Goal: Task Accomplishment & Management: Manage account settings

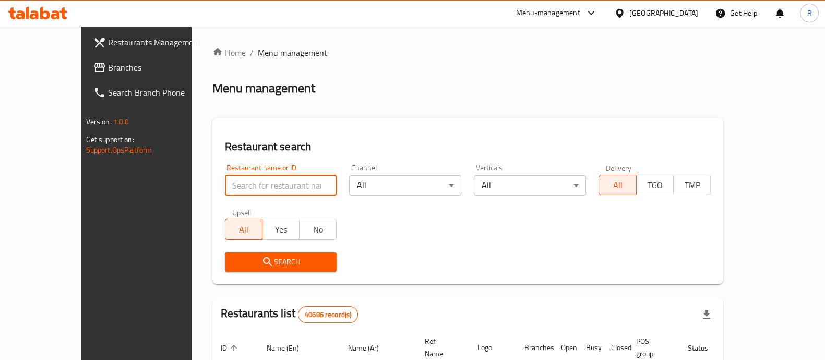
click at [235, 185] on input "search" at bounding box center [281, 185] width 112 height 21
type input "sizzle burger"
click at [246, 252] on button "Search" at bounding box center [281, 261] width 112 height 19
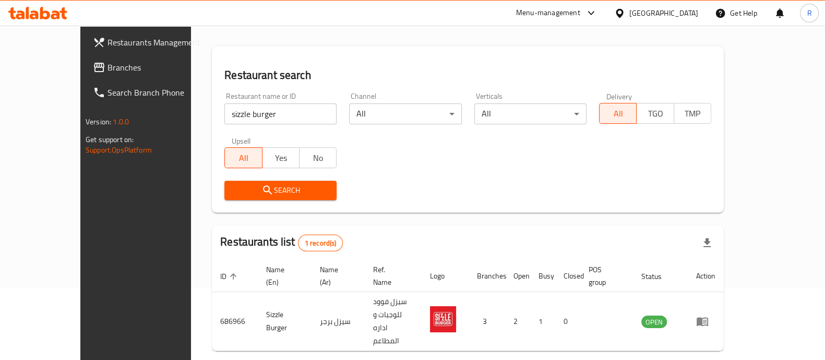
scroll to position [77, 0]
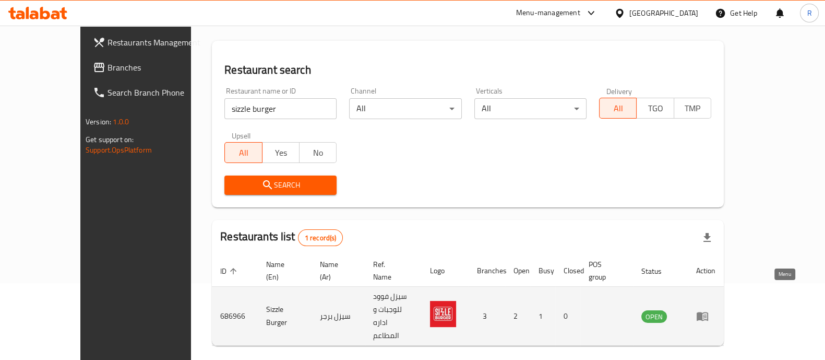
click at [708, 312] on icon "enhanced table" at bounding box center [702, 316] width 11 height 9
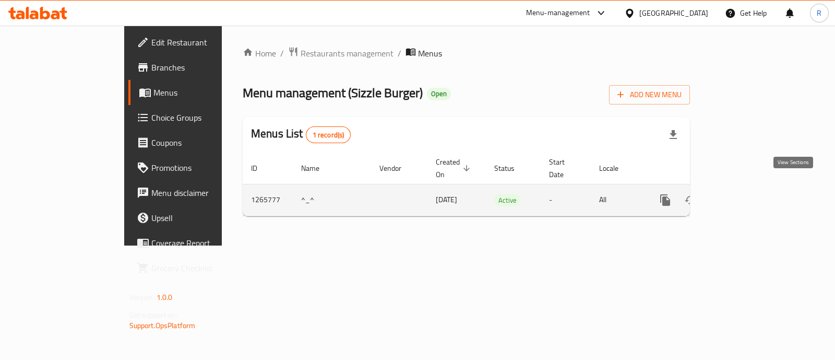
click at [747, 194] on icon "enhanced table" at bounding box center [740, 200] width 13 height 13
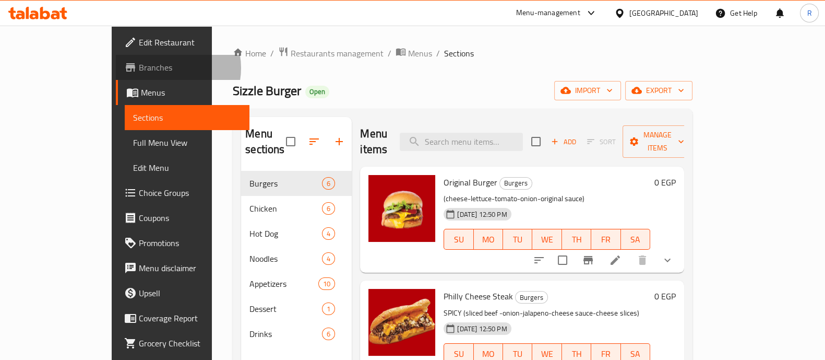
click at [139, 68] on span "Branches" at bounding box center [190, 67] width 102 height 13
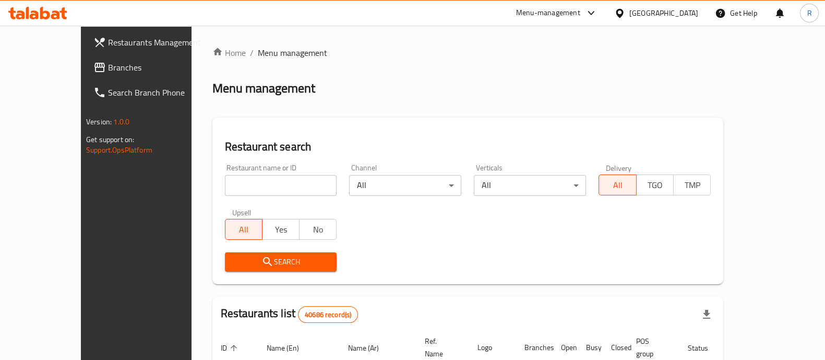
click at [227, 185] on input "search" at bounding box center [281, 185] width 112 height 21
type input "sizzle burger"
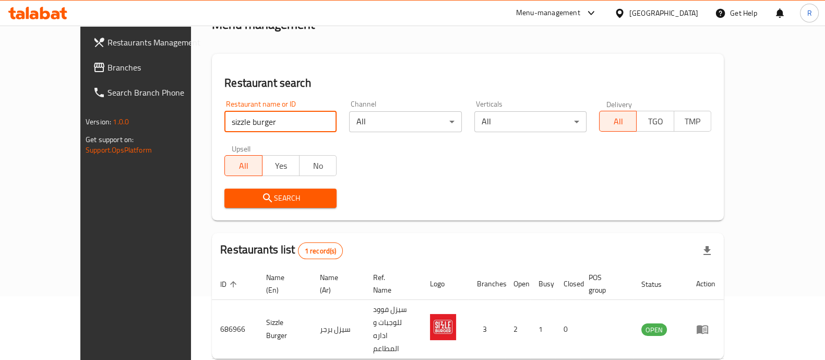
scroll to position [85, 0]
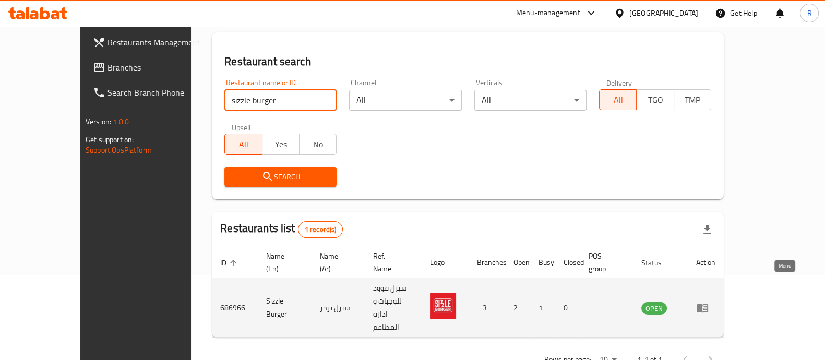
click at [709, 301] on icon "enhanced table" at bounding box center [702, 307] width 13 height 13
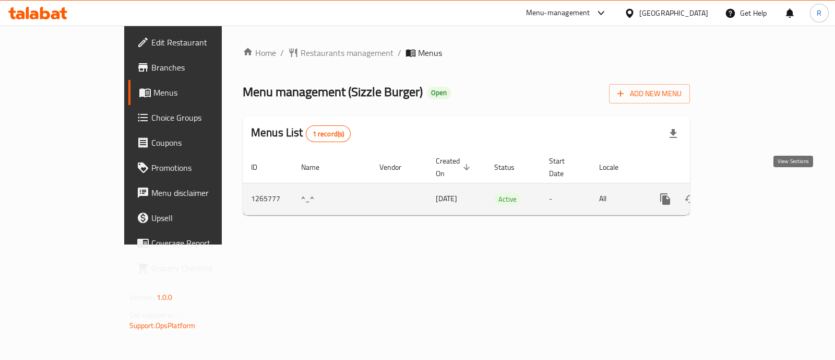
click at [747, 193] on icon "enhanced table" at bounding box center [740, 199] width 13 height 13
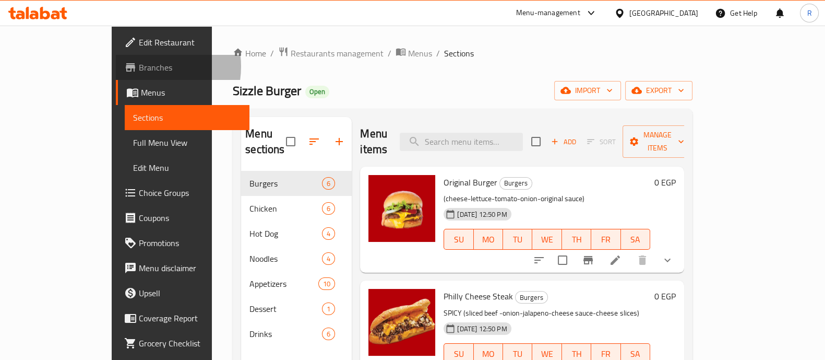
click at [139, 66] on span "Branches" at bounding box center [190, 67] width 102 height 13
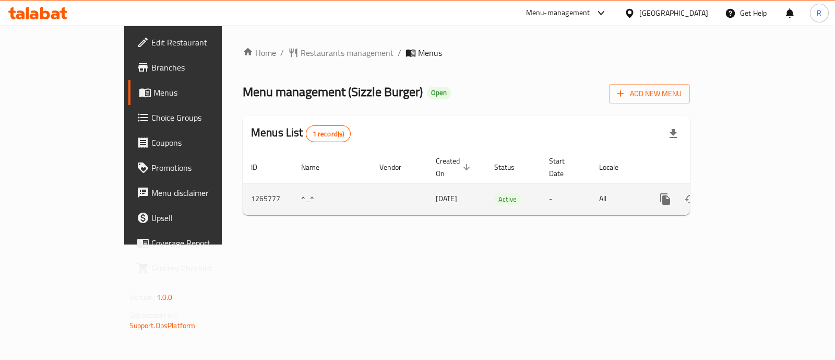
click at [753, 186] on link "enhanced table" at bounding box center [740, 198] width 25 height 25
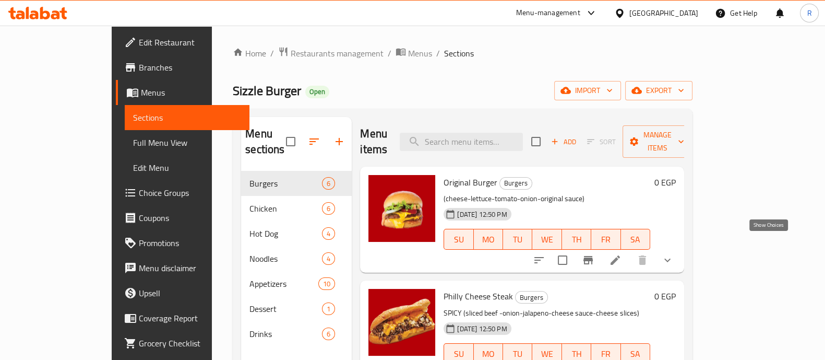
click at [674, 254] on icon "show more" at bounding box center [667, 260] width 13 height 13
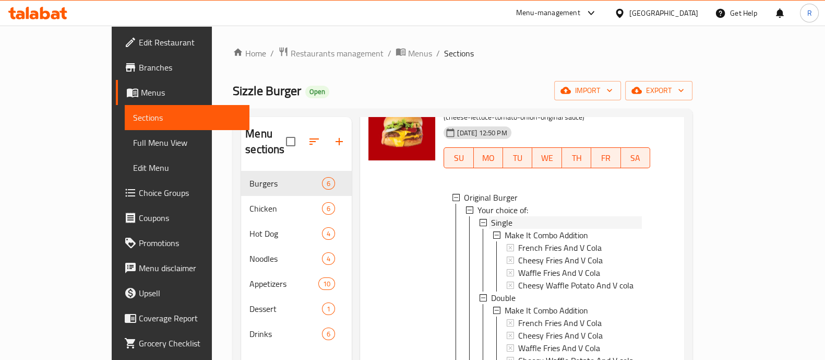
click at [491, 216] on span "Single" at bounding box center [501, 222] width 21 height 13
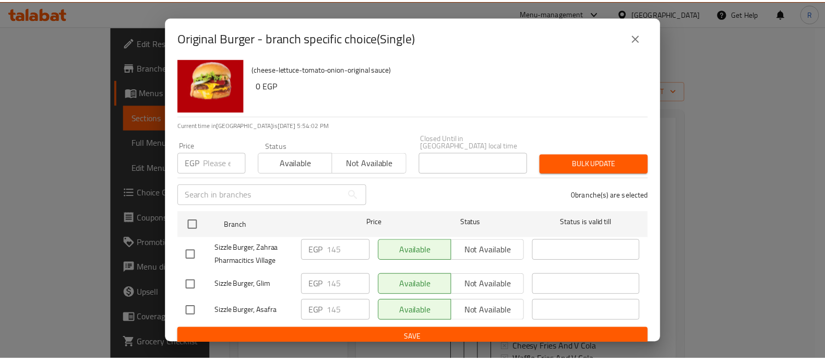
scroll to position [18, 0]
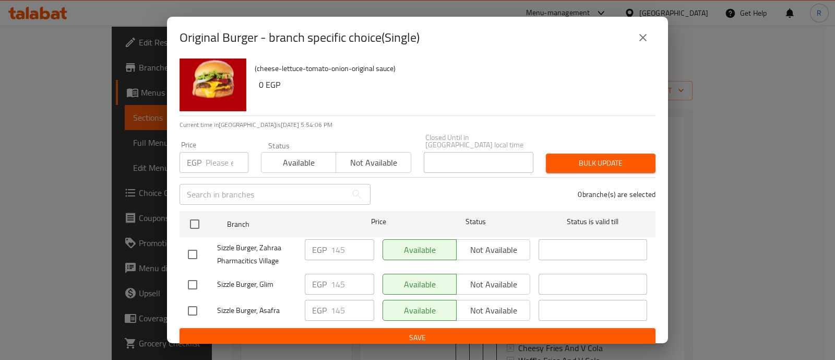
click at [220, 155] on input "number" at bounding box center [227, 162] width 43 height 21
type input "190"
click at [193, 243] on input "checkbox" at bounding box center [193, 254] width 22 height 22
checkbox input "true"
click at [559, 161] on span "Bulk update" at bounding box center [600, 163] width 93 height 13
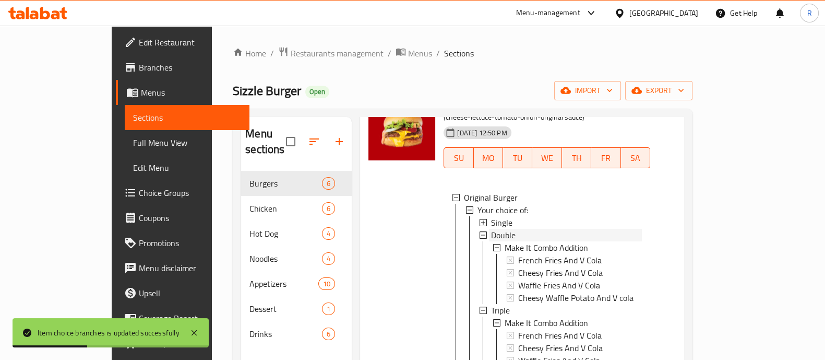
click at [479, 229] on div "Double" at bounding box center [560, 235] width 163 height 13
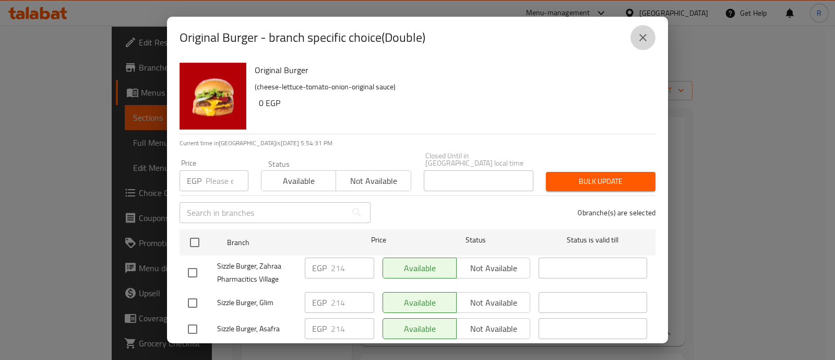
click at [641, 42] on icon "close" at bounding box center [643, 37] width 13 height 13
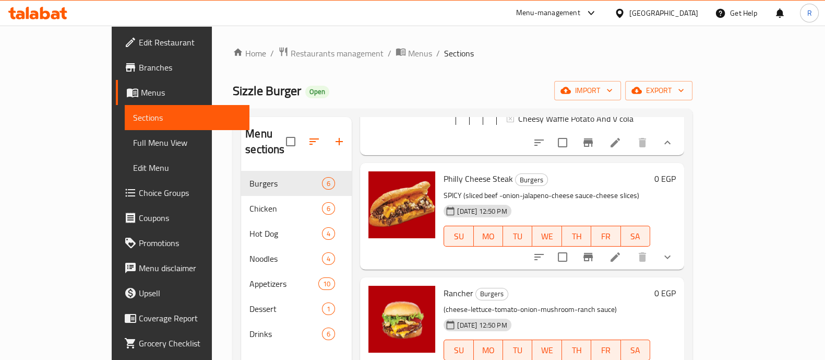
scroll to position [320, 0]
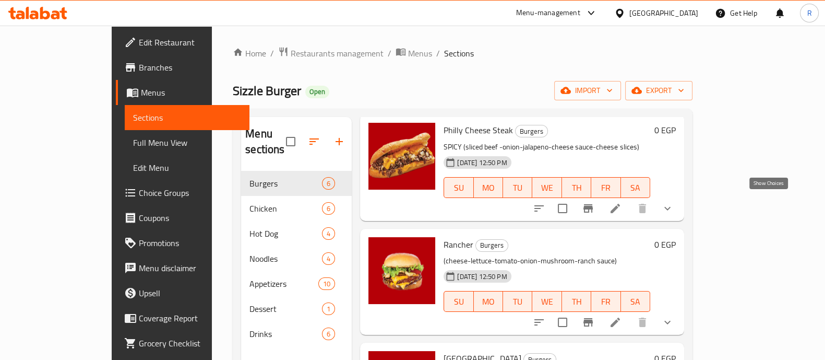
click at [674, 202] on icon "show more" at bounding box center [667, 208] width 13 height 13
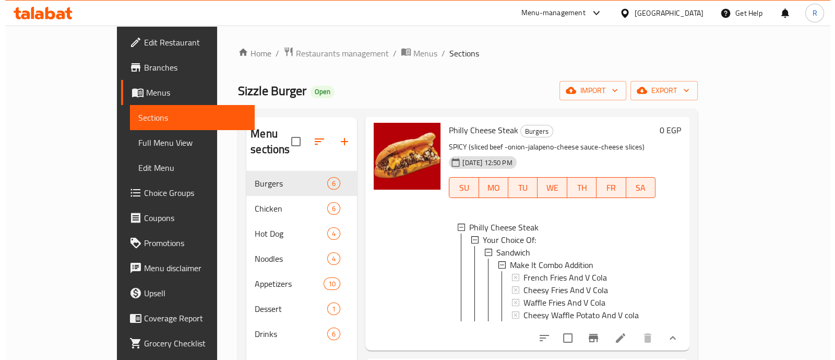
scroll to position [2, 0]
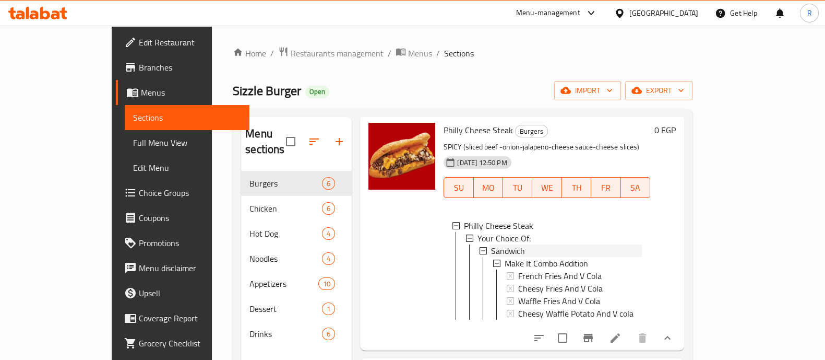
click at [491, 244] on span "Sandwich" at bounding box center [508, 250] width 34 height 13
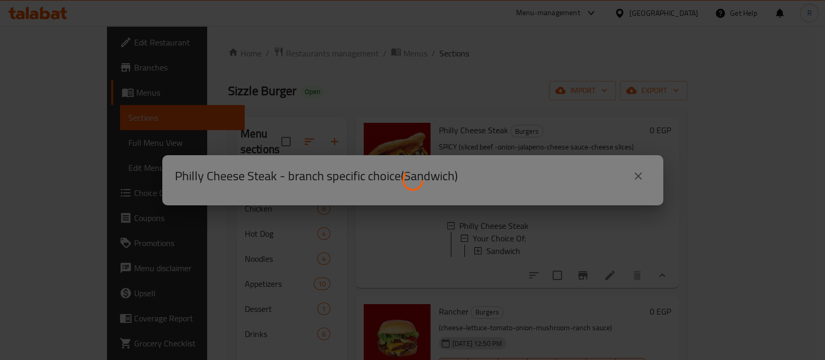
scroll to position [0, 0]
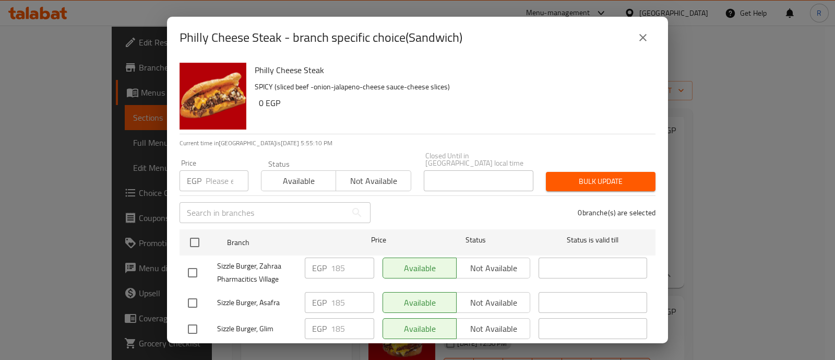
click at [211, 174] on input "number" at bounding box center [227, 180] width 43 height 21
type input "240"
click at [194, 266] on input "checkbox" at bounding box center [193, 272] width 22 height 22
checkbox input "true"
click at [572, 175] on span "Bulk update" at bounding box center [600, 181] width 93 height 13
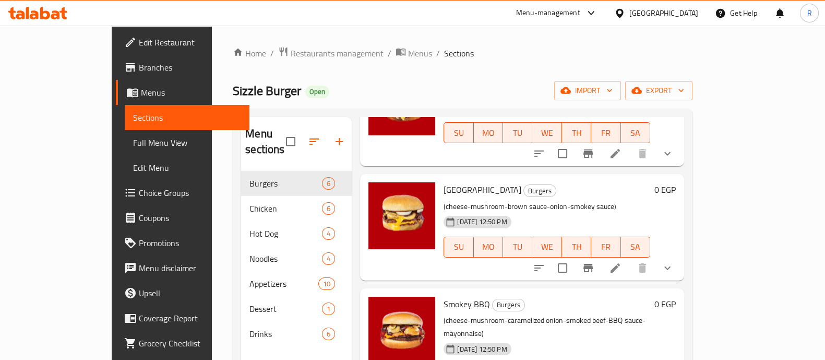
scroll to position [556, 0]
click at [674, 272] on icon "show more" at bounding box center [667, 267] width 13 height 13
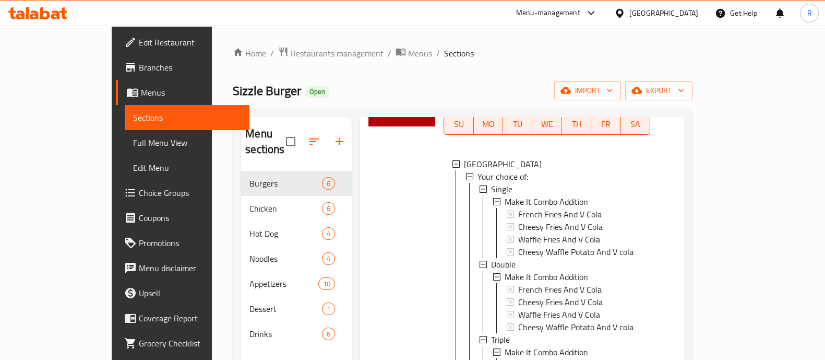
scroll to position [1, 0]
click at [480, 190] on icon at bounding box center [483, 187] width 7 height 7
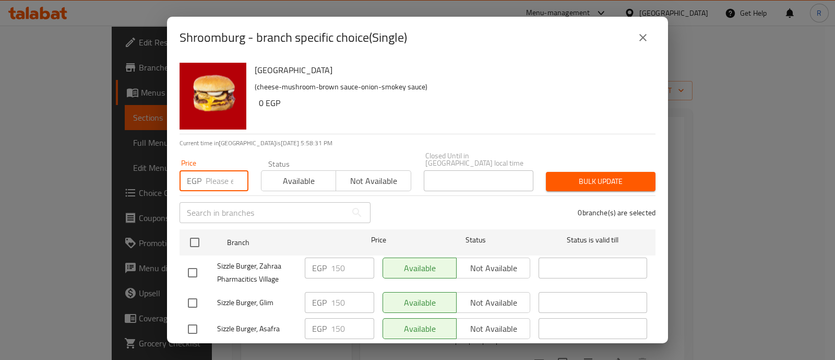
click at [223, 171] on input "number" at bounding box center [227, 180] width 43 height 21
type input "200"
click at [195, 261] on input "checkbox" at bounding box center [193, 272] width 22 height 22
checkbox input "true"
click at [564, 175] on span "Bulk update" at bounding box center [600, 181] width 93 height 13
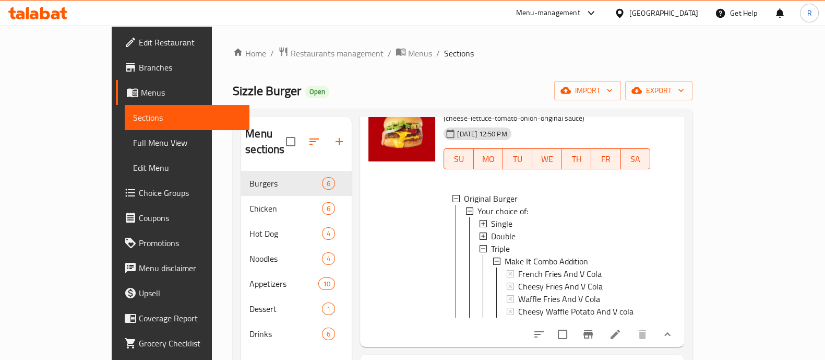
scroll to position [81, 0]
click at [480, 232] on icon at bounding box center [483, 235] width 7 height 7
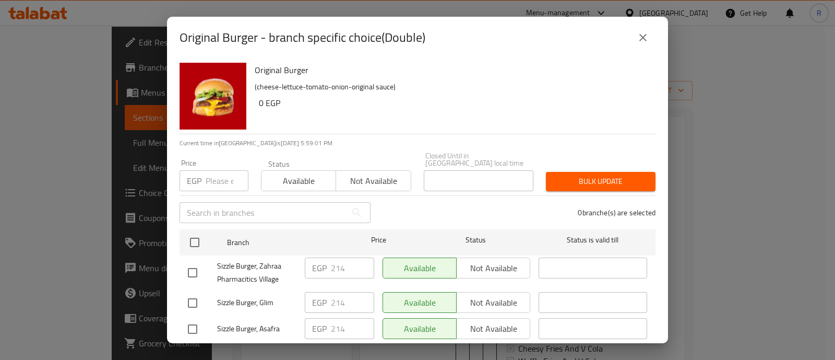
click at [225, 173] on input "number" at bounding box center [227, 180] width 43 height 21
type input "265"
click at [194, 265] on input "checkbox" at bounding box center [193, 272] width 22 height 22
checkbox input "true"
click at [572, 175] on span "Bulk update" at bounding box center [600, 181] width 93 height 13
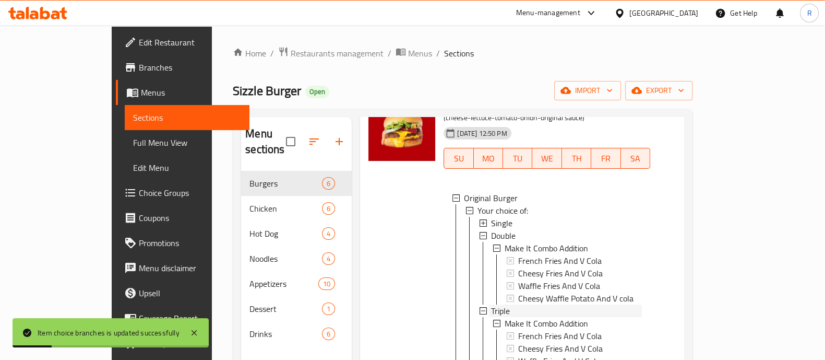
click at [491, 304] on span "Triple" at bounding box center [500, 310] width 19 height 13
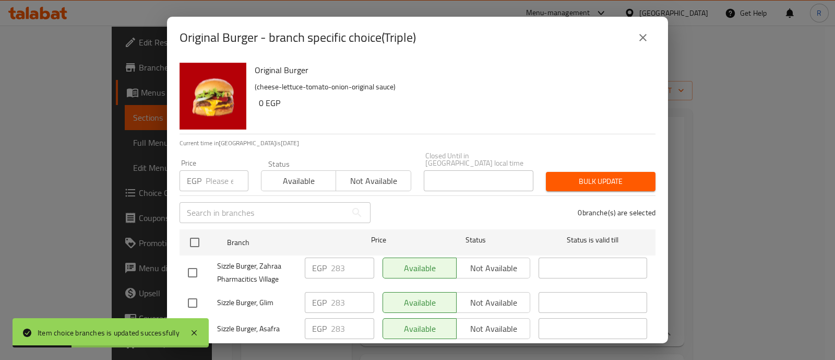
click at [224, 173] on input "number" at bounding box center [227, 180] width 43 height 21
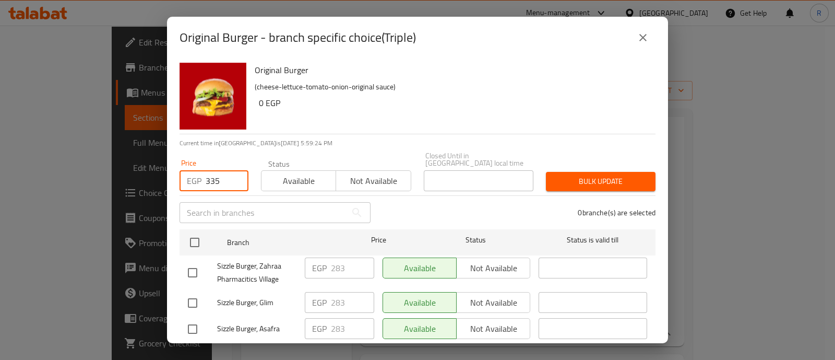
type input "335"
click at [193, 265] on input "checkbox" at bounding box center [193, 272] width 22 height 22
checkbox input "true"
click at [578, 175] on span "Bulk update" at bounding box center [600, 181] width 93 height 13
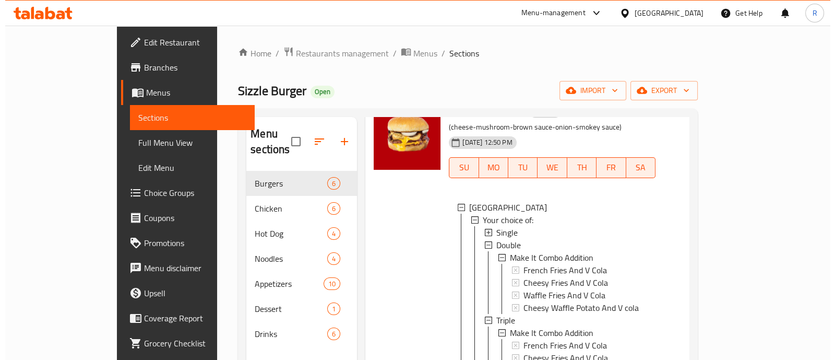
scroll to position [1, 0]
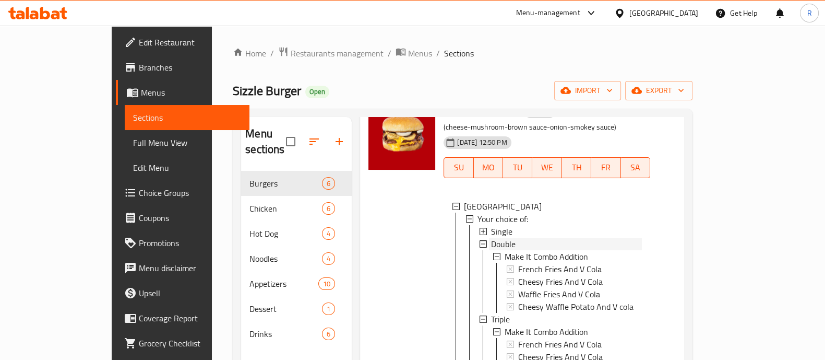
click at [491, 245] on span "Double" at bounding box center [503, 243] width 25 height 13
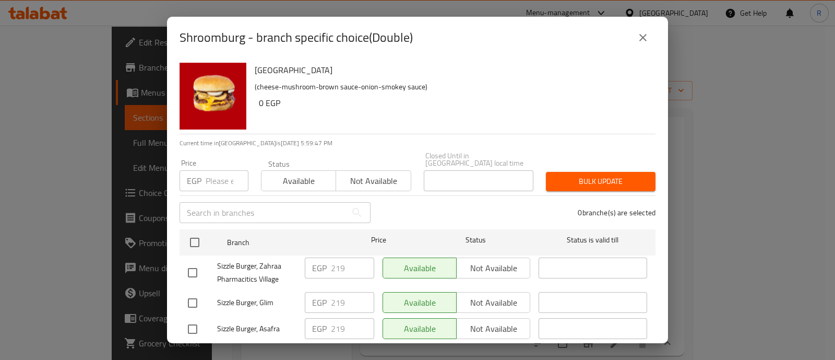
click at [214, 171] on input "number" at bounding box center [227, 180] width 43 height 21
type input "270"
click at [189, 263] on input "checkbox" at bounding box center [193, 272] width 22 height 22
checkbox input "true"
click at [562, 183] on button "Bulk update" at bounding box center [601, 181] width 110 height 19
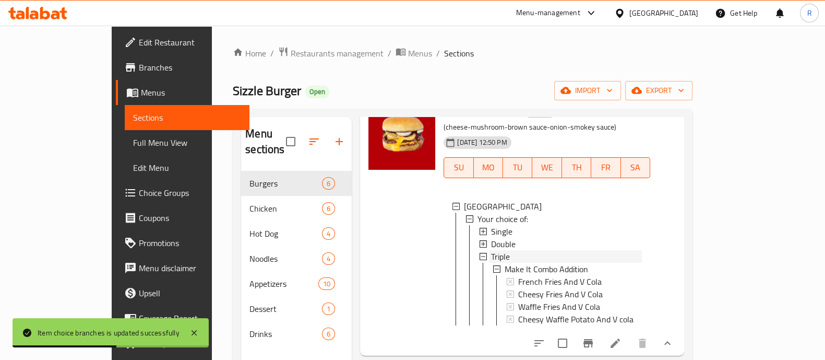
click at [491, 261] on span "Triple" at bounding box center [500, 256] width 19 height 13
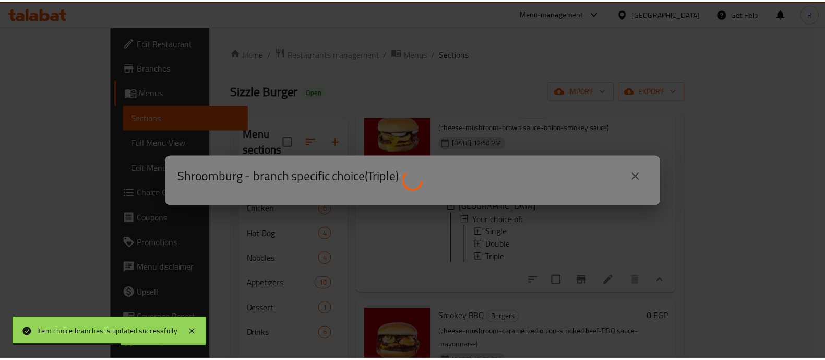
scroll to position [0, 0]
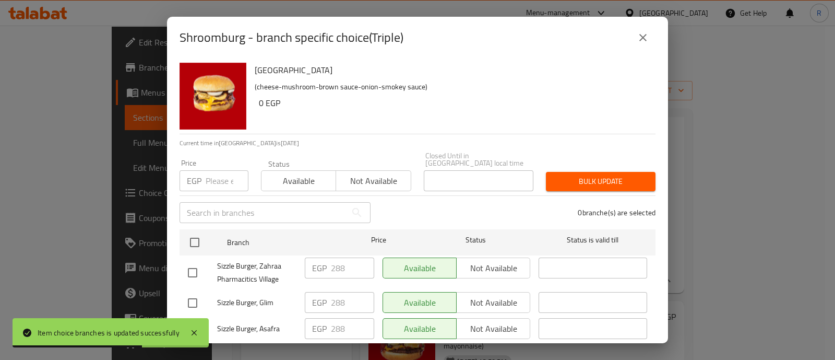
click at [210, 174] on input "number" at bounding box center [227, 180] width 43 height 21
type input "340"
click at [192, 264] on input "checkbox" at bounding box center [193, 272] width 22 height 22
checkbox input "true"
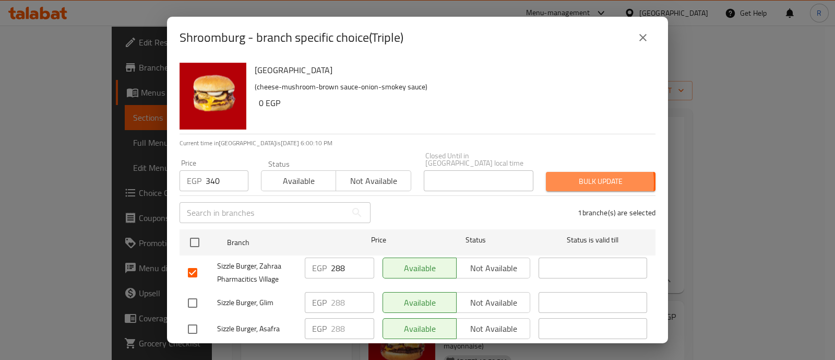
click at [554, 175] on span "Bulk update" at bounding box center [600, 181] width 93 height 13
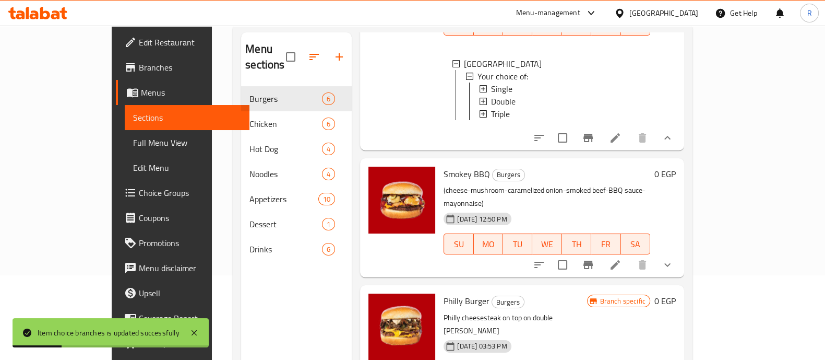
scroll to position [146, 0]
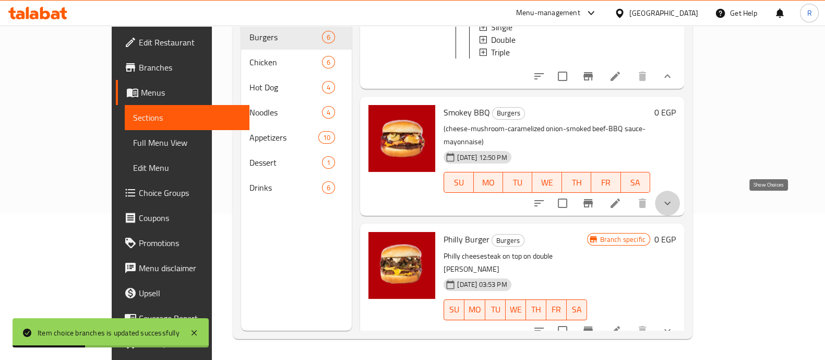
click at [674, 199] on icon "show more" at bounding box center [667, 203] width 13 height 13
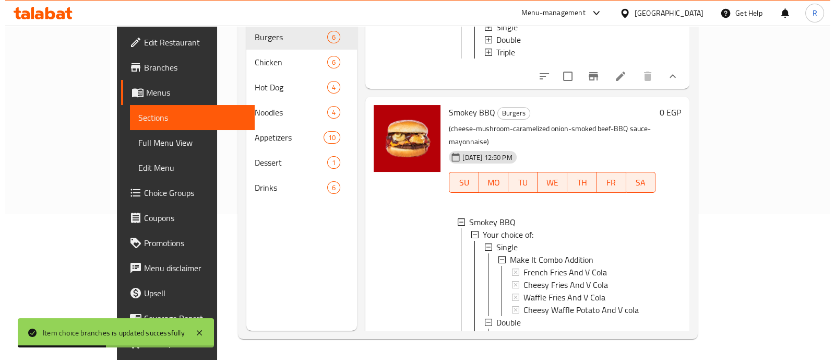
scroll to position [1, 0]
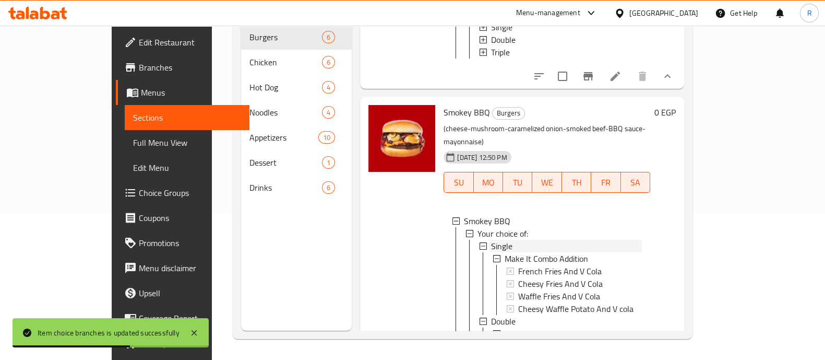
click at [491, 247] on span "Single" at bounding box center [501, 246] width 21 height 13
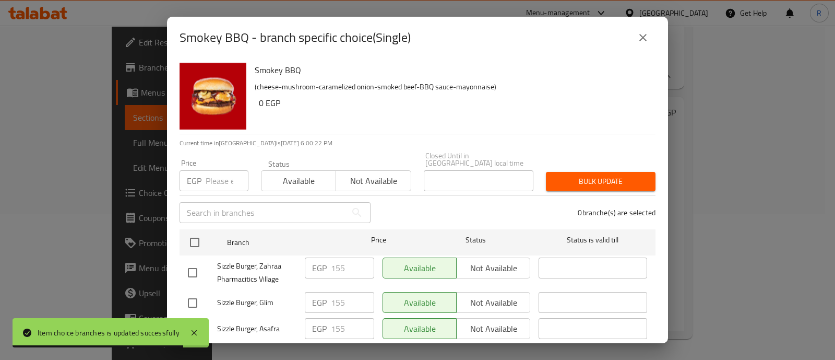
click at [217, 175] on input "number" at bounding box center [227, 180] width 43 height 21
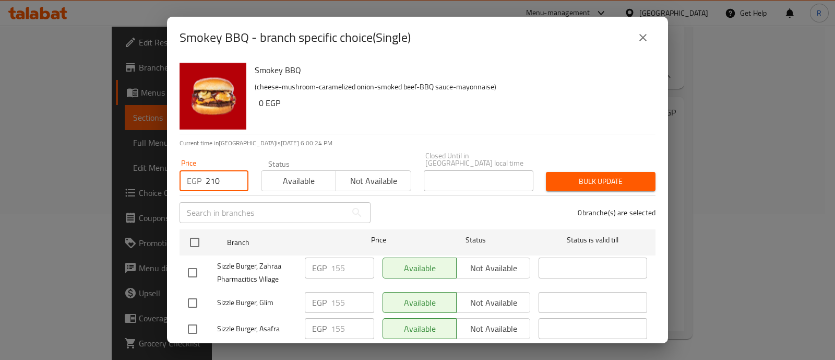
type input "210"
click at [194, 261] on input "checkbox" at bounding box center [193, 272] width 22 height 22
checkbox input "true"
click at [588, 175] on span "Bulk update" at bounding box center [600, 181] width 93 height 13
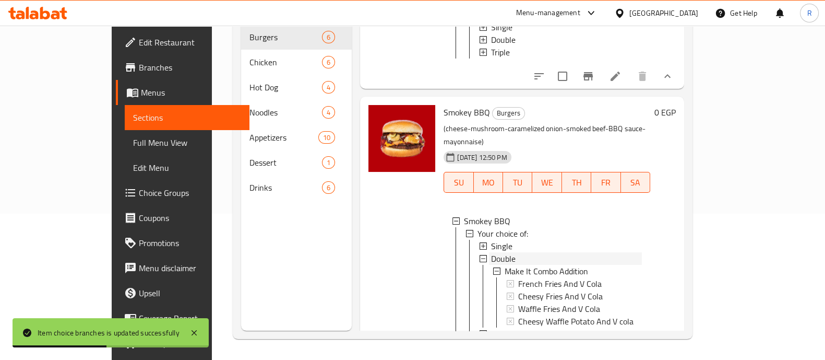
click at [491, 257] on span "Double" at bounding box center [503, 258] width 25 height 13
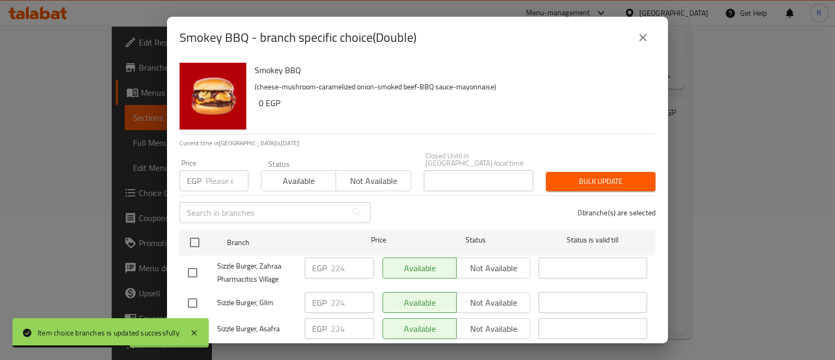
click at [223, 171] on input "number" at bounding box center [227, 180] width 43 height 21
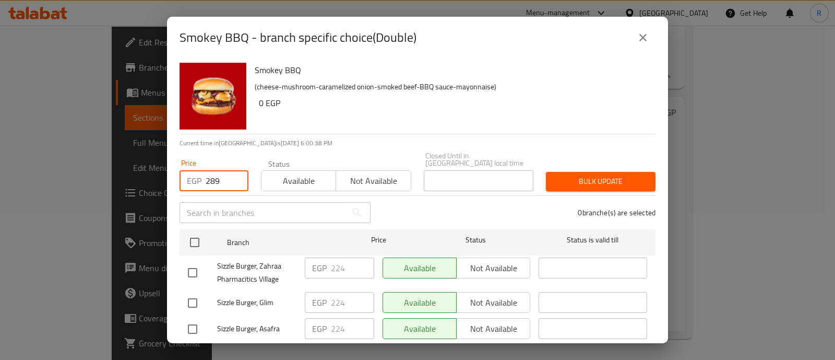
type input "289"
click at [189, 263] on input "checkbox" at bounding box center [193, 272] width 22 height 22
checkbox input "true"
click at [233, 175] on input "288" at bounding box center [227, 180] width 43 height 21
type input "280"
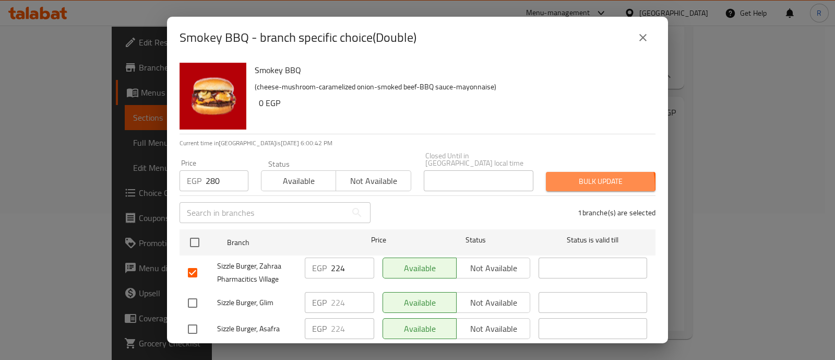
click at [572, 178] on span "Bulk update" at bounding box center [600, 181] width 93 height 13
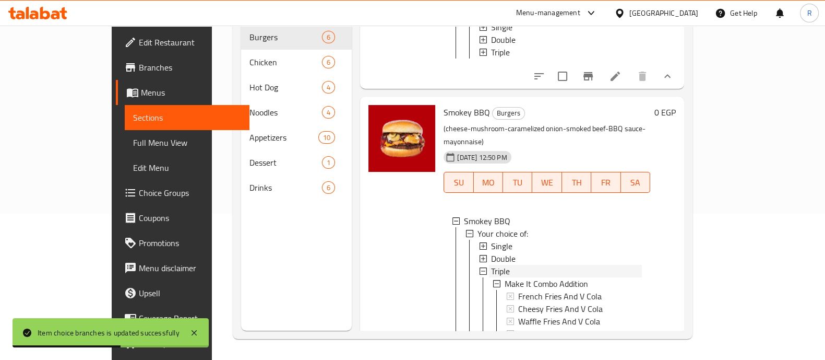
click at [491, 270] on span "Triple" at bounding box center [500, 271] width 19 height 13
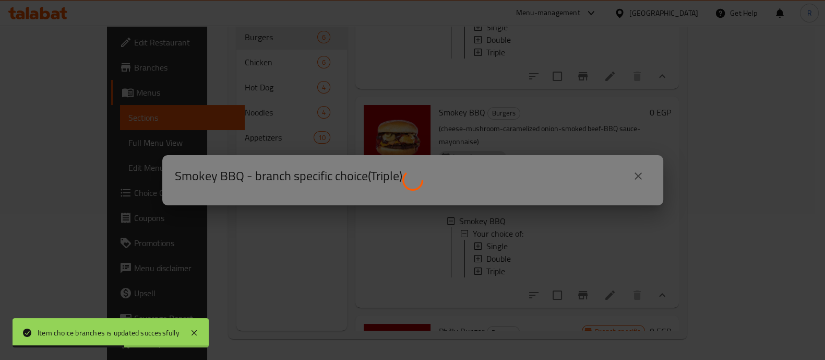
scroll to position [0, 0]
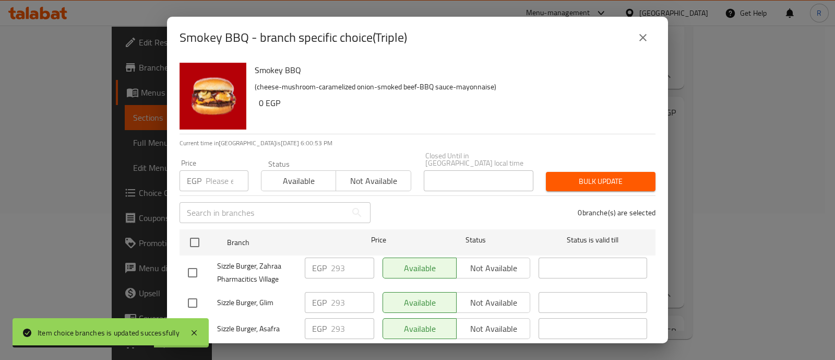
click at [215, 170] on input "number" at bounding box center [227, 180] width 43 height 21
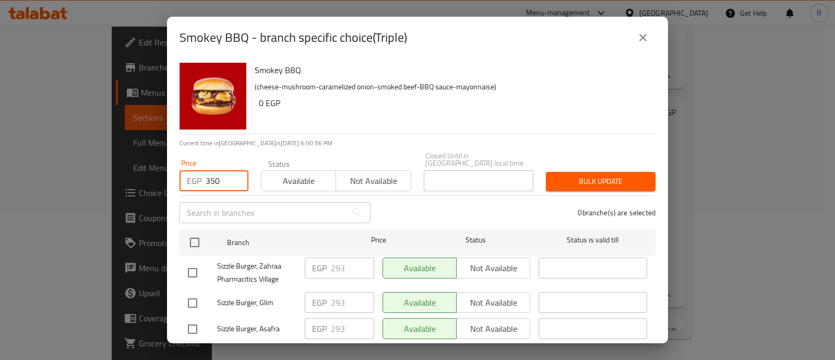
type input "350"
click at [190, 265] on input "checkbox" at bounding box center [193, 272] width 22 height 22
checkbox input "true"
click at [575, 175] on span "Bulk update" at bounding box center [600, 181] width 93 height 13
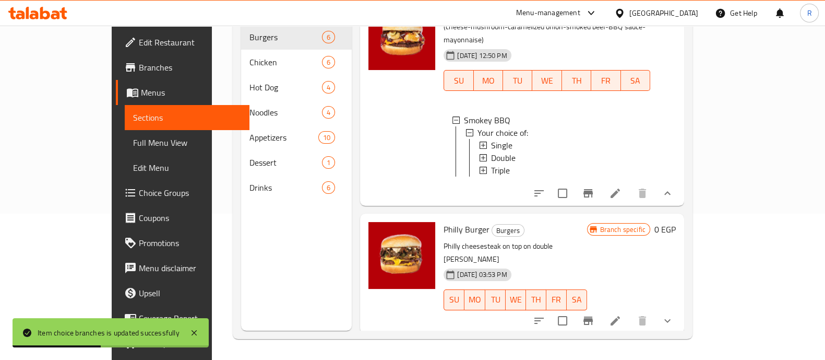
scroll to position [1, 0]
click at [680, 316] on button "show more" at bounding box center [667, 320] width 25 height 25
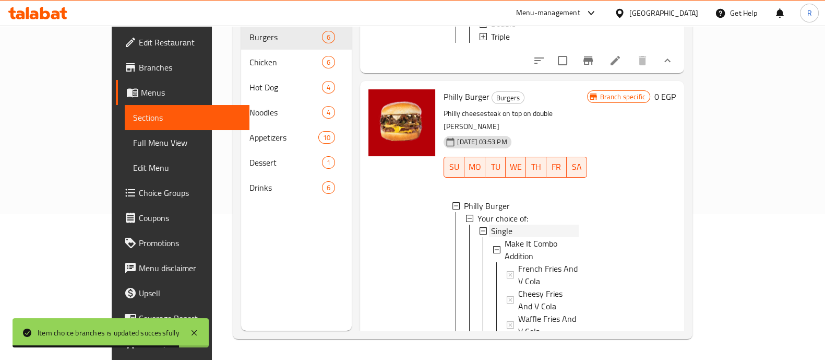
click at [489, 226] on div "Single" at bounding box center [533, 230] width 89 height 13
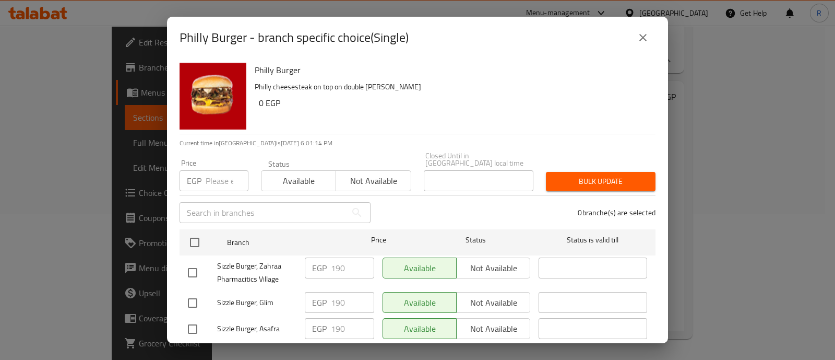
click at [214, 172] on input "number" at bounding box center [227, 180] width 43 height 21
type input "260"
click at [192, 265] on input "checkbox" at bounding box center [193, 272] width 22 height 22
checkbox input "true"
click at [563, 172] on button "Bulk update" at bounding box center [601, 181] width 110 height 19
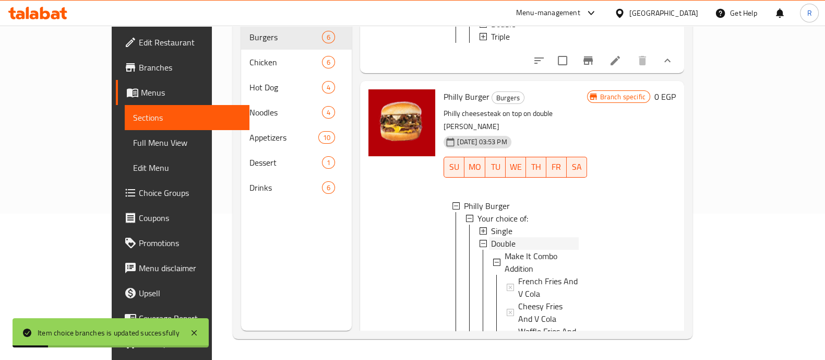
click at [491, 245] on span "Double" at bounding box center [503, 243] width 25 height 13
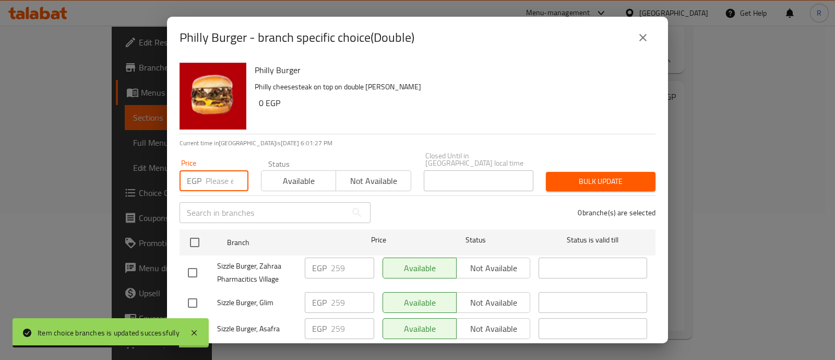
click at [213, 171] on input "number" at bounding box center [227, 180] width 43 height 21
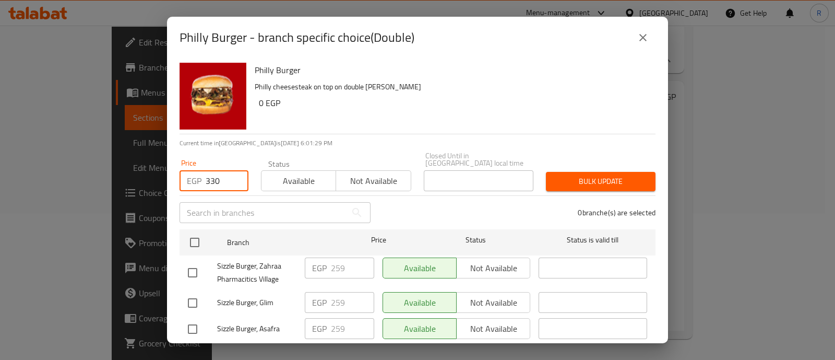
type input "330"
click at [193, 263] on input "checkbox" at bounding box center [193, 272] width 22 height 22
checkbox input "true"
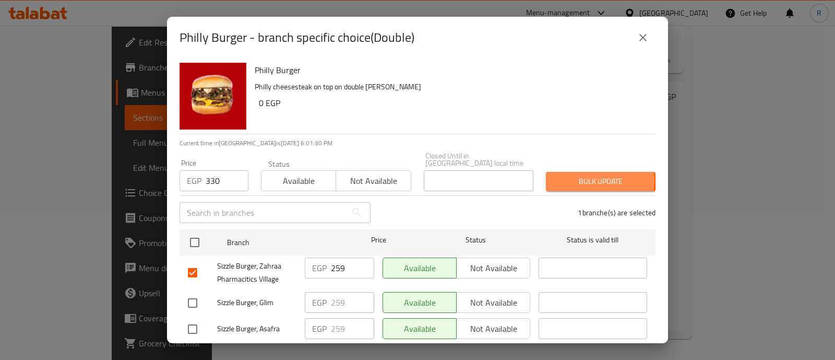
click at [578, 175] on span "Bulk update" at bounding box center [600, 181] width 93 height 13
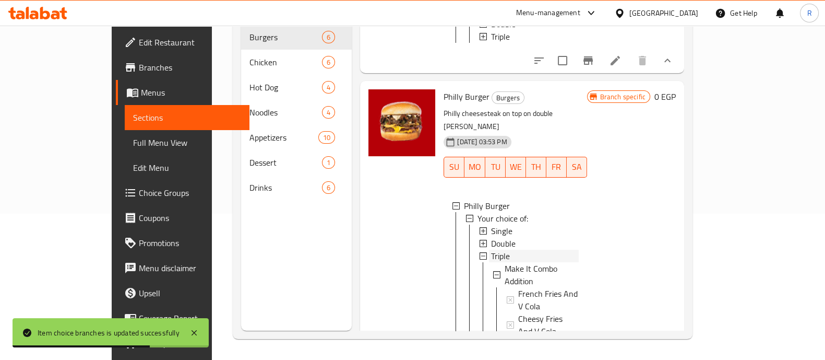
click at [491, 254] on span "Triple" at bounding box center [500, 255] width 19 height 13
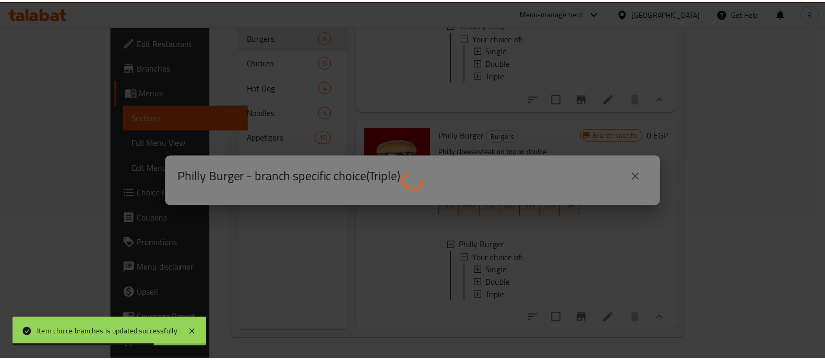
scroll to position [897, 0]
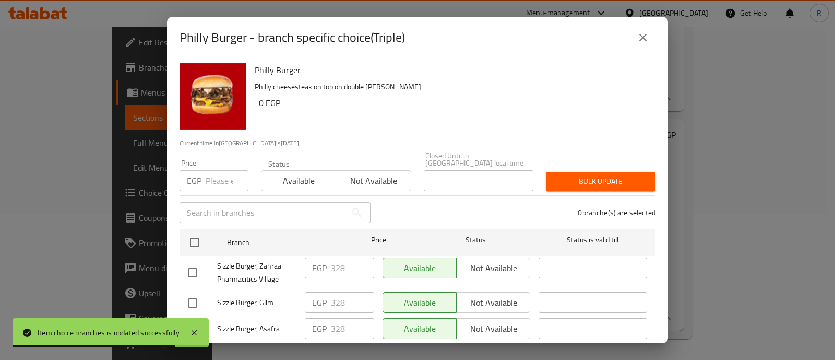
click at [228, 170] on input "number" at bounding box center [227, 180] width 43 height 21
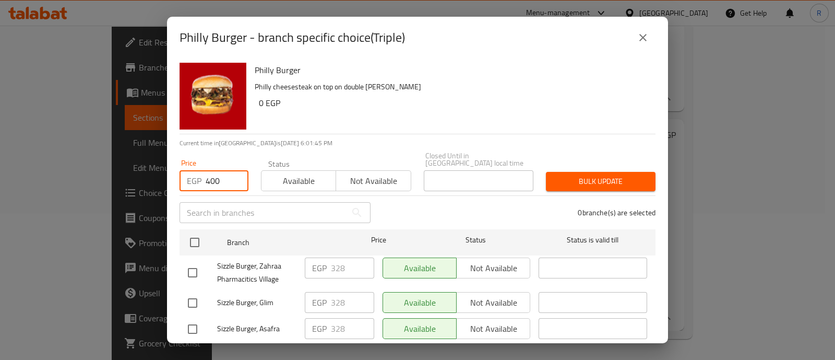
type input "400"
click at [192, 262] on input "checkbox" at bounding box center [193, 272] width 22 height 22
checkbox input "true"
click at [568, 175] on span "Bulk update" at bounding box center [600, 181] width 93 height 13
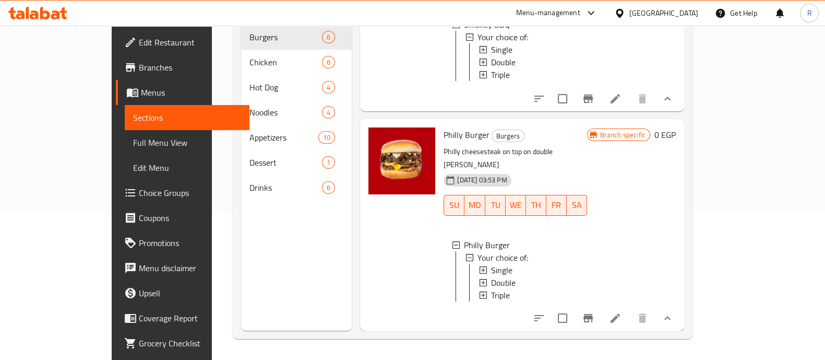
scroll to position [0, 0]
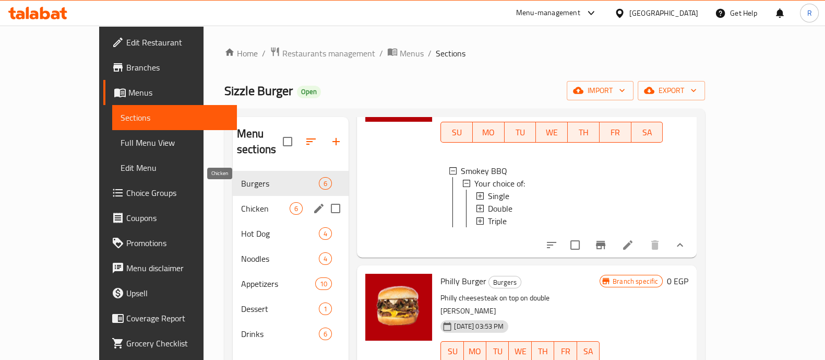
click at [241, 202] on span "Chicken" at bounding box center [265, 208] width 49 height 13
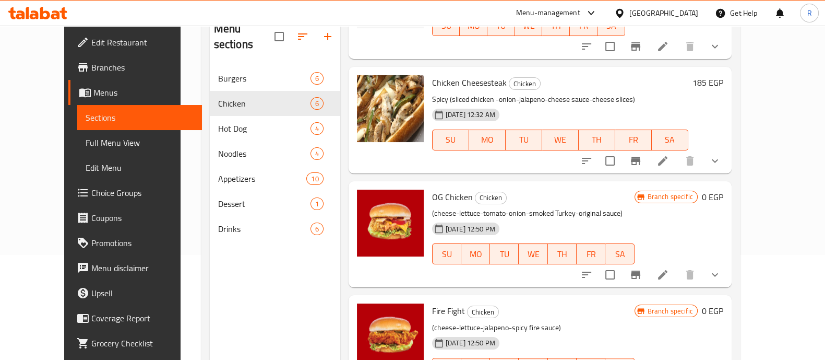
scroll to position [146, 0]
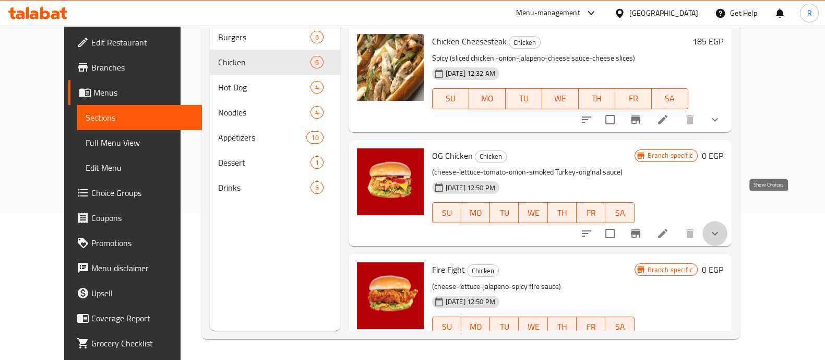
click at [721, 227] on icon "show more" at bounding box center [715, 233] width 13 height 13
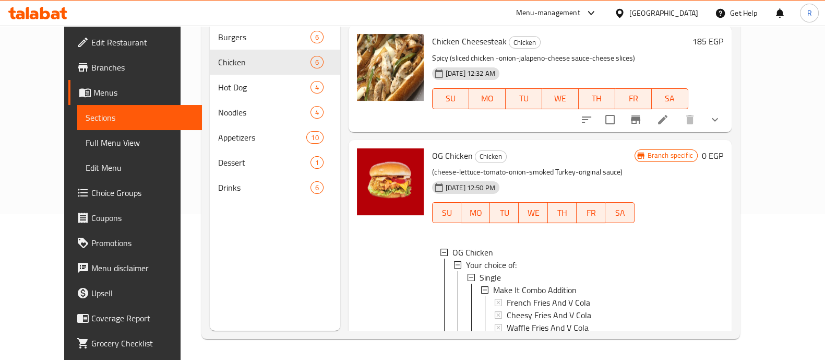
scroll to position [1, 0]
click at [480, 270] on span "Single" at bounding box center [490, 276] width 21 height 13
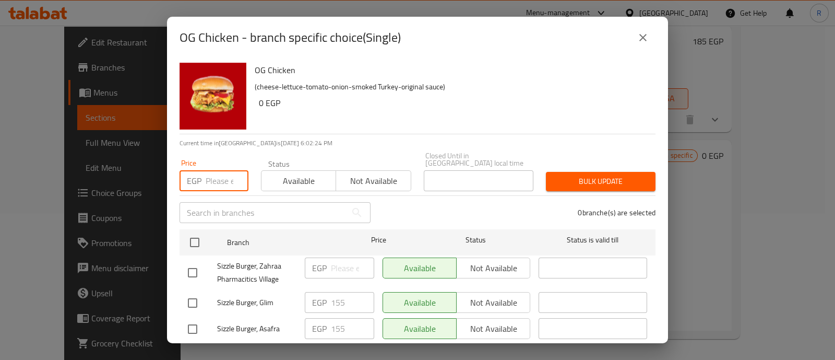
click at [227, 175] on input "number" at bounding box center [227, 180] width 43 height 21
type input "200"
click at [193, 266] on input "checkbox" at bounding box center [193, 272] width 22 height 22
checkbox input "true"
click at [577, 181] on button "Bulk update" at bounding box center [601, 181] width 110 height 19
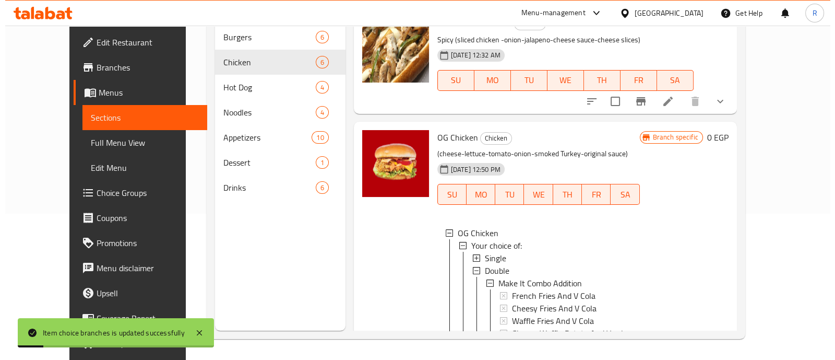
scroll to position [382, 0]
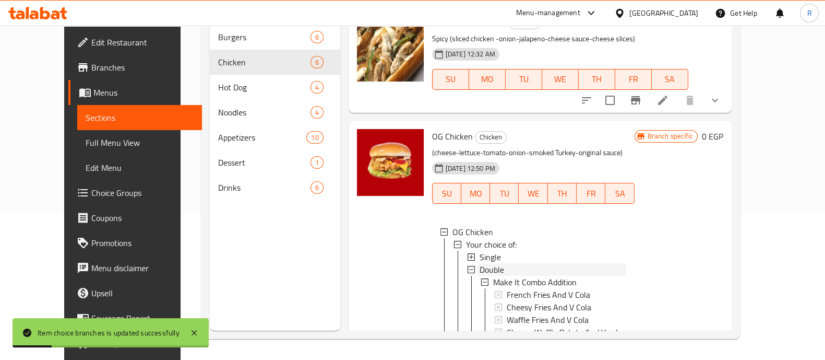
click at [480, 263] on span "Double" at bounding box center [492, 269] width 25 height 13
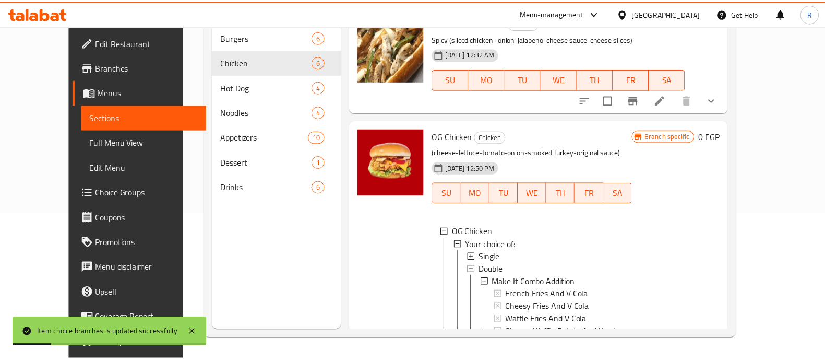
scroll to position [0, 0]
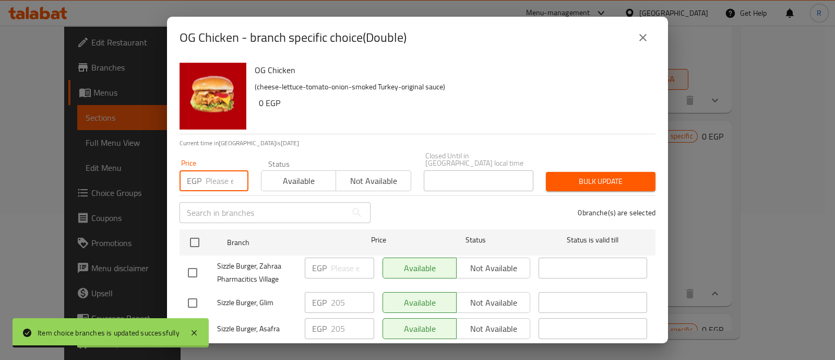
click at [207, 176] on input "number" at bounding box center [227, 180] width 43 height 21
type input "270"
click at [191, 261] on input "checkbox" at bounding box center [193, 272] width 22 height 22
checkbox input "true"
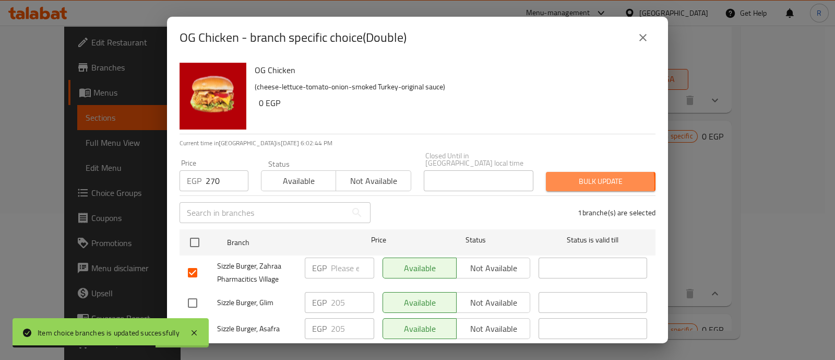
click at [557, 176] on span "Bulk update" at bounding box center [600, 181] width 93 height 13
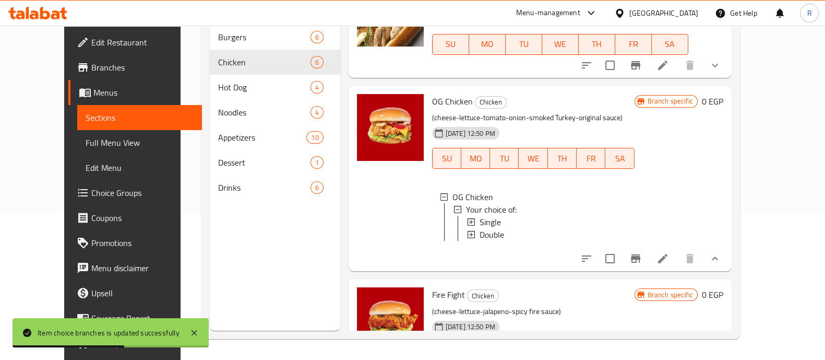
scroll to position [452, 0]
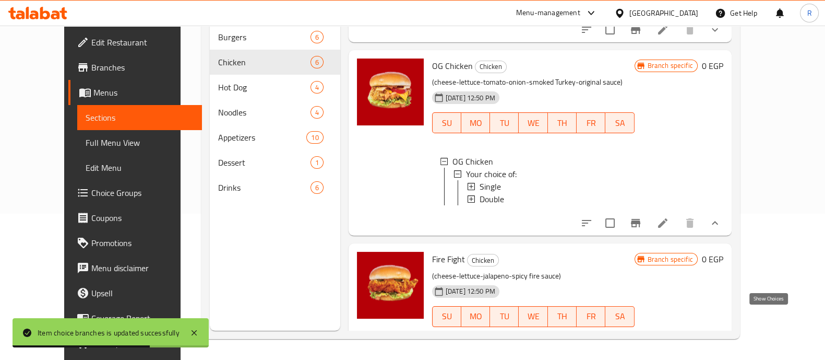
click at [721, 331] on icon "show more" at bounding box center [715, 337] width 13 height 13
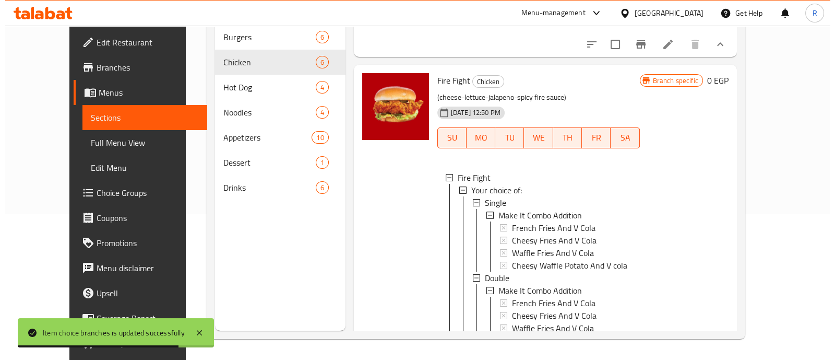
scroll to position [633, 0]
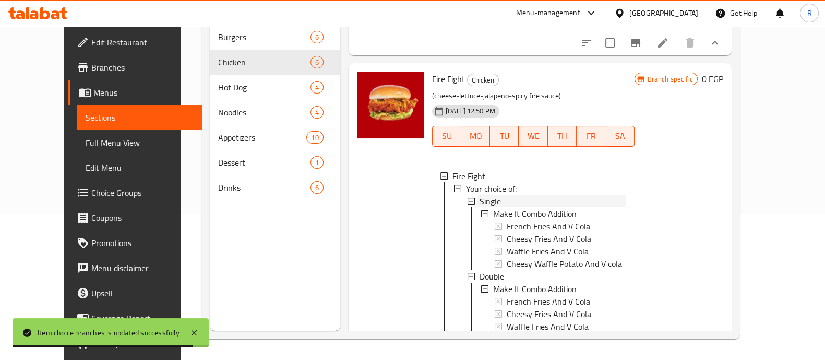
click at [480, 195] on span "Single" at bounding box center [490, 201] width 21 height 13
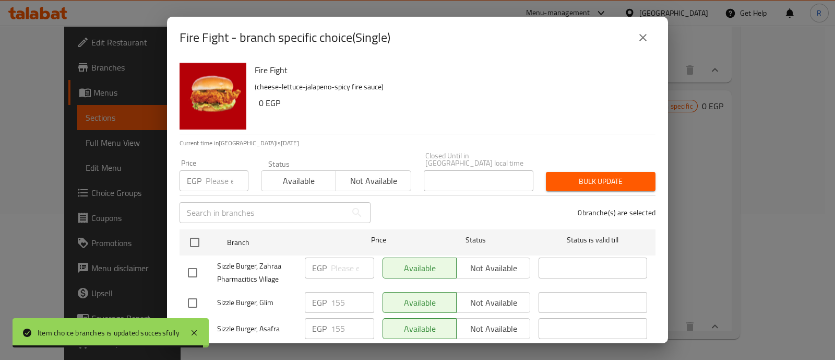
scroll to position [604, 0]
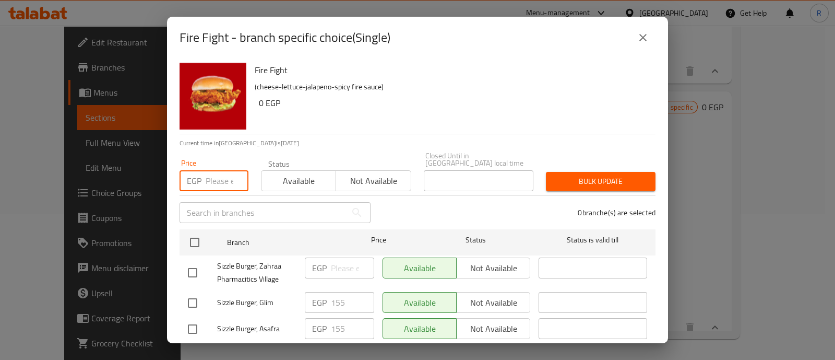
click at [218, 170] on input "number" at bounding box center [227, 180] width 43 height 21
type input "200"
click at [196, 261] on input "checkbox" at bounding box center [193, 272] width 22 height 22
checkbox input "true"
click at [554, 175] on span "Bulk update" at bounding box center [600, 181] width 93 height 13
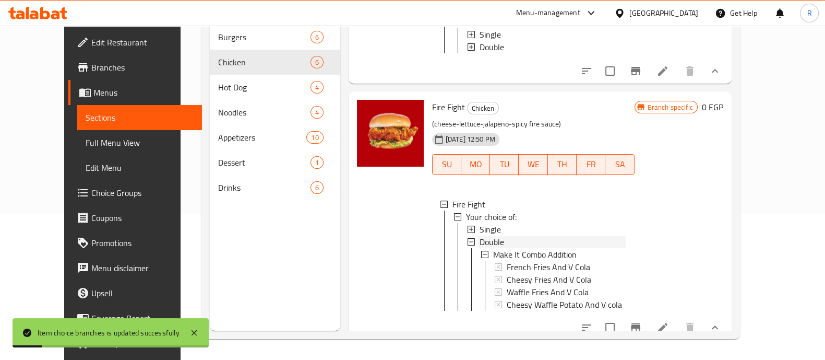
click at [480, 235] on span "Double" at bounding box center [492, 241] width 25 height 13
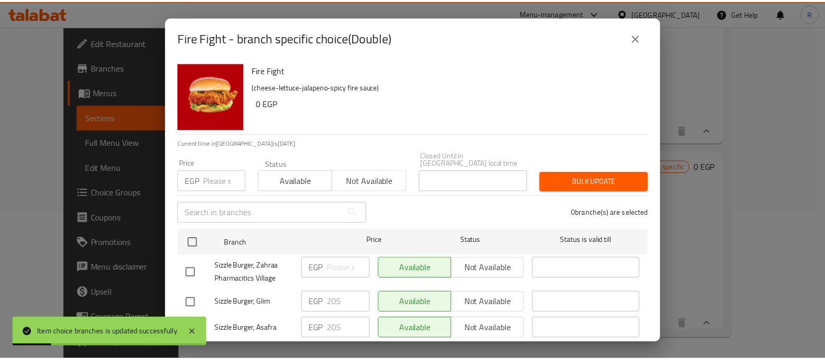
scroll to position [542, 0]
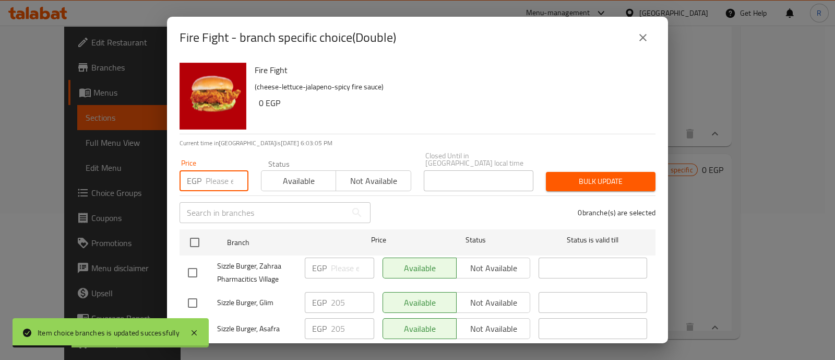
click at [214, 176] on input "number" at bounding box center [227, 180] width 43 height 21
type input "270"
click at [192, 261] on input "checkbox" at bounding box center [193, 272] width 22 height 22
checkbox input "true"
click at [554, 179] on span "Bulk update" at bounding box center [600, 181] width 93 height 13
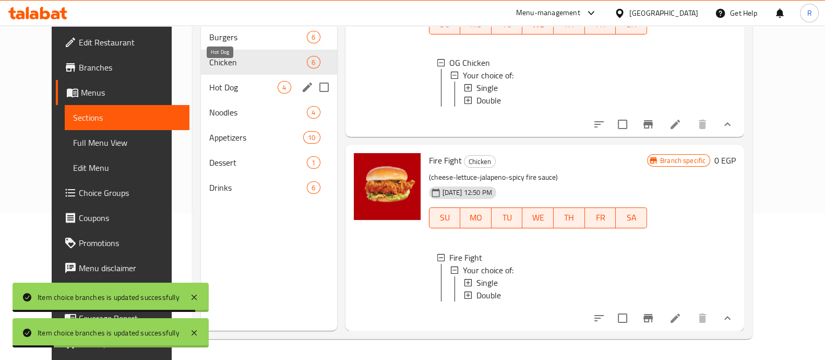
click at [233, 81] on span "Hot Dog" at bounding box center [243, 87] width 68 height 13
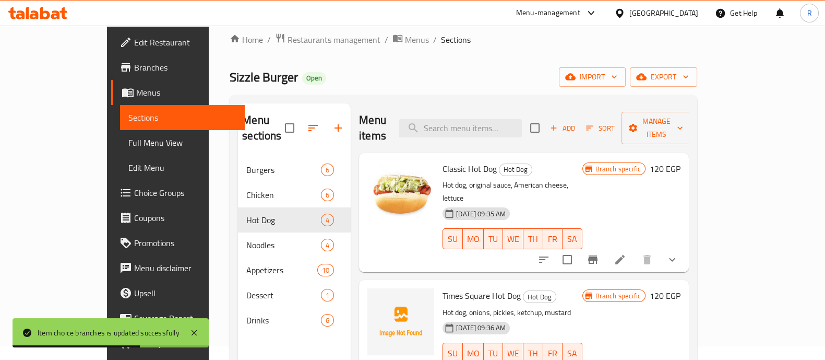
scroll to position [13, 0]
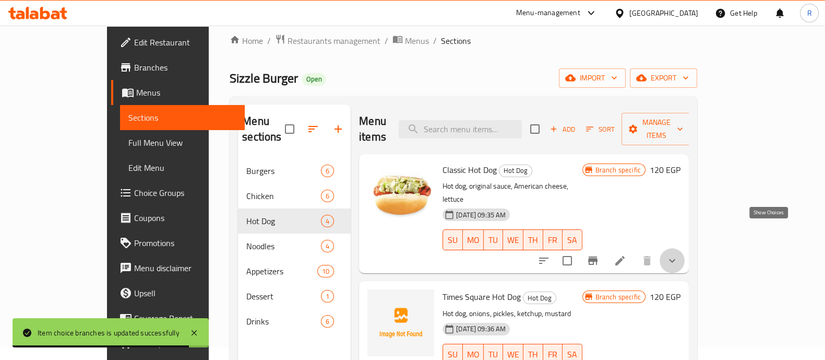
click at [678, 254] on icon "show more" at bounding box center [672, 260] width 13 height 13
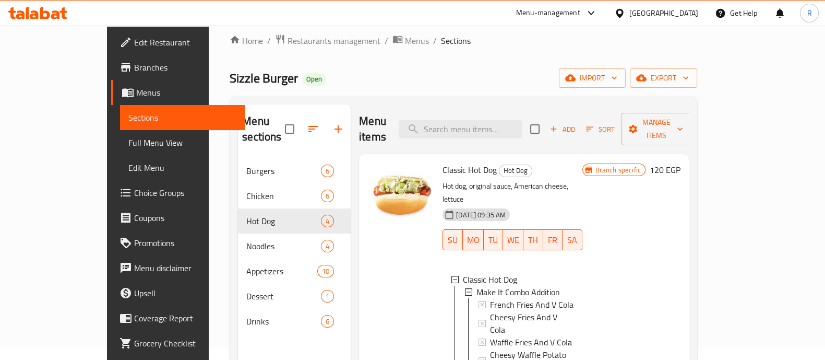
scroll to position [97, 0]
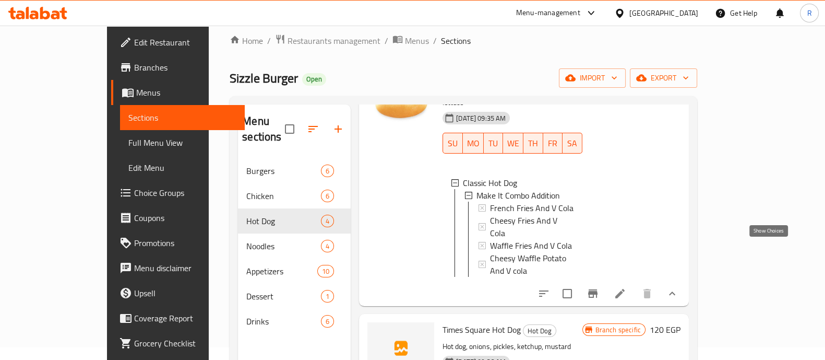
click at [685, 281] on button "show more" at bounding box center [672, 293] width 25 height 25
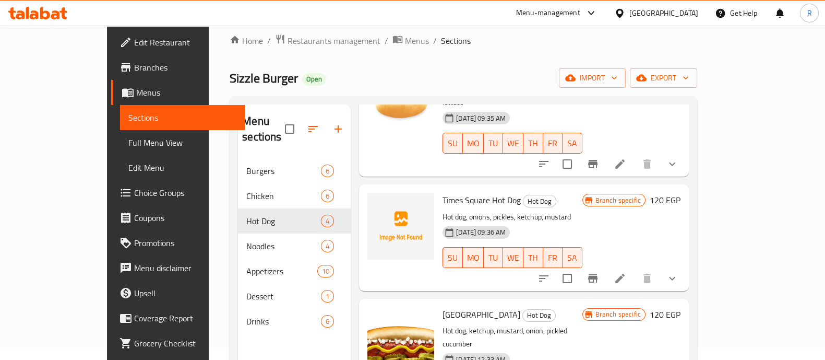
scroll to position [0, 0]
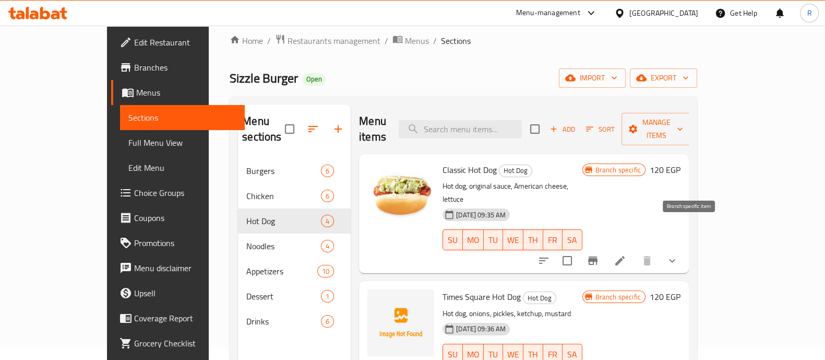
click at [599, 254] on icon "Branch-specific-item" at bounding box center [593, 260] width 13 height 13
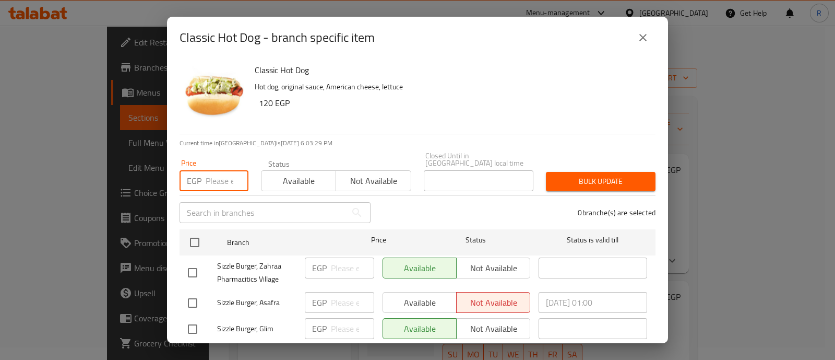
click at [213, 171] on input "number" at bounding box center [227, 180] width 43 height 21
type input "160"
click at [192, 265] on input "checkbox" at bounding box center [193, 272] width 22 height 22
checkbox input "true"
click at [584, 180] on span "Bulk update" at bounding box center [600, 181] width 93 height 13
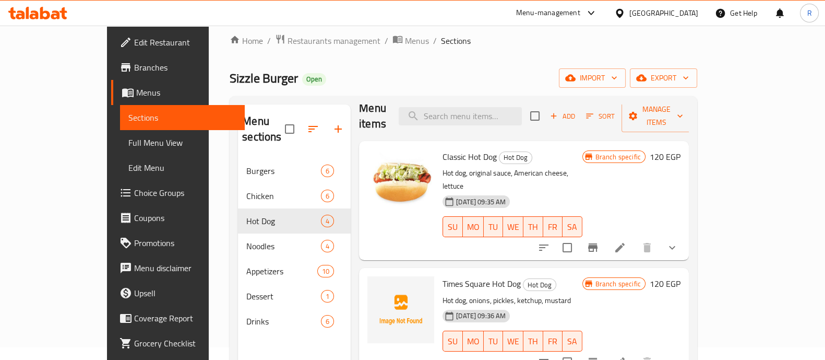
scroll to position [122, 0]
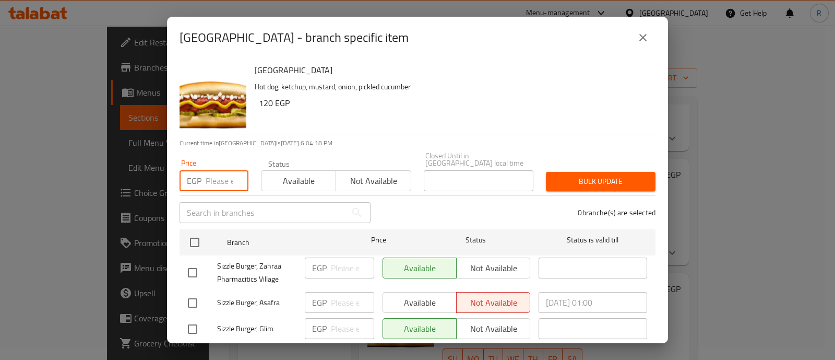
click at [214, 171] on input "number" at bounding box center [227, 180] width 43 height 21
type input "160"
click at [193, 261] on input "checkbox" at bounding box center [193, 272] width 22 height 22
checkbox input "true"
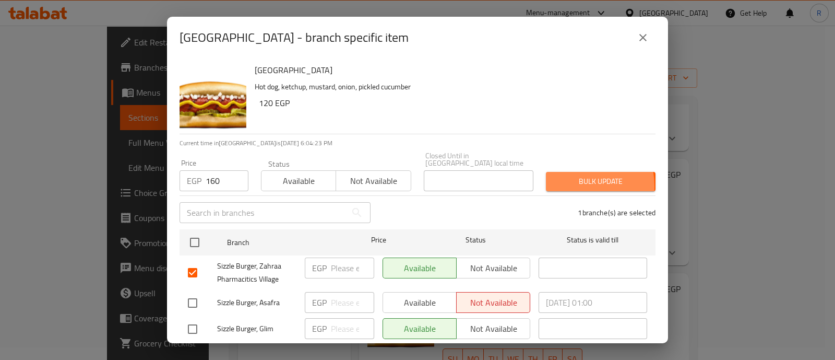
click at [560, 178] on span "Bulk update" at bounding box center [600, 181] width 93 height 13
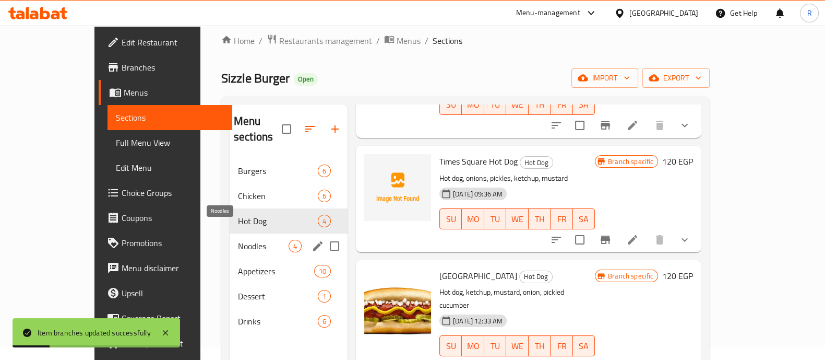
click at [245, 240] on span "Noodles" at bounding box center [263, 246] width 51 height 13
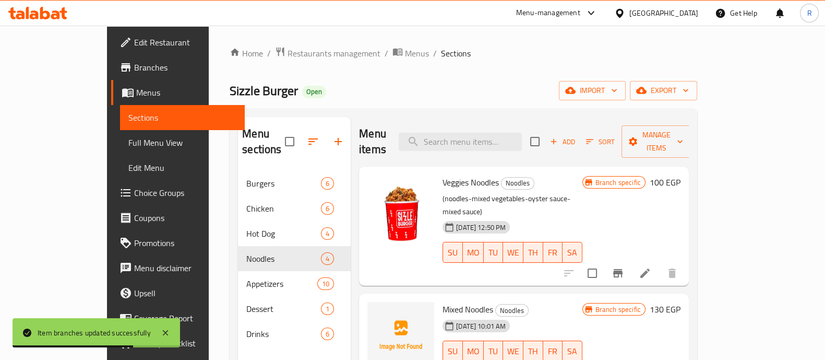
click at [624, 267] on icon "Branch-specific-item" at bounding box center [618, 273] width 13 height 13
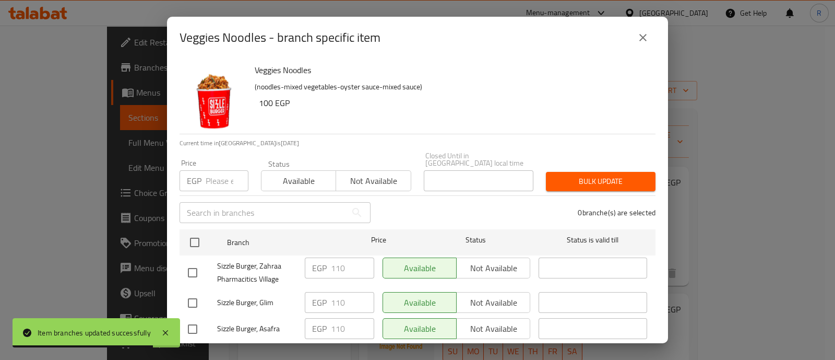
click at [219, 177] on input "number" at bounding box center [227, 180] width 43 height 21
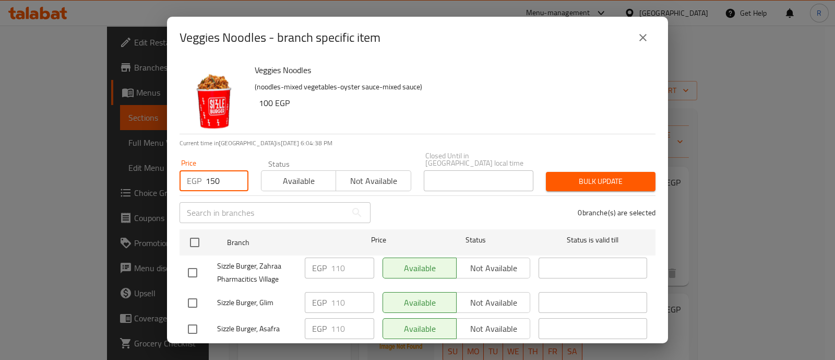
type input "150"
click at [193, 264] on input "checkbox" at bounding box center [193, 272] width 22 height 22
checkbox input "true"
click at [223, 176] on input "150" at bounding box center [227, 180] width 43 height 21
type input "1"
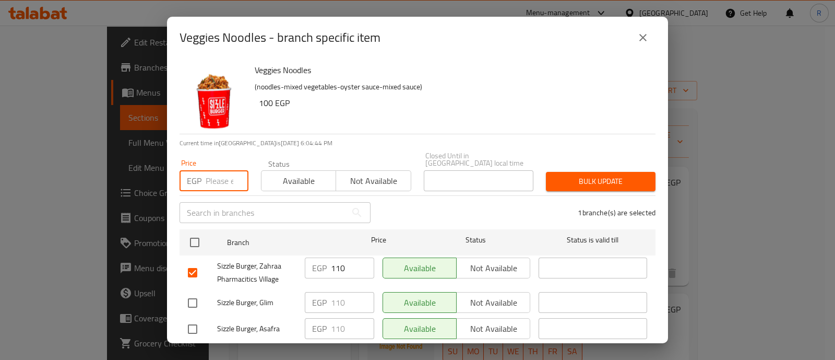
click at [348, 262] on input "110" at bounding box center [352, 267] width 43 height 21
type input "150"
click at [561, 179] on span "Bulk update" at bounding box center [600, 181] width 93 height 13
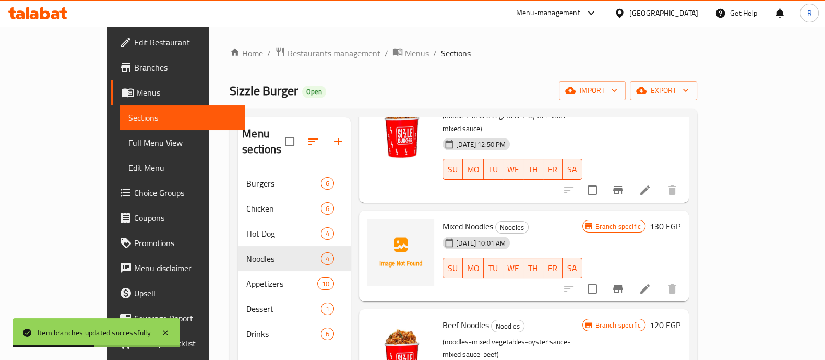
scroll to position [83, 0]
click at [623, 284] on icon "Branch-specific-item" at bounding box center [617, 288] width 9 height 8
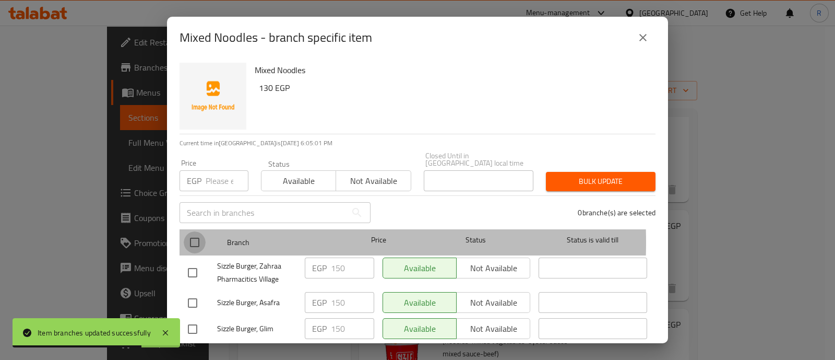
click at [192, 235] on input "checkbox" at bounding box center [195, 242] width 22 height 22
checkbox input "true"
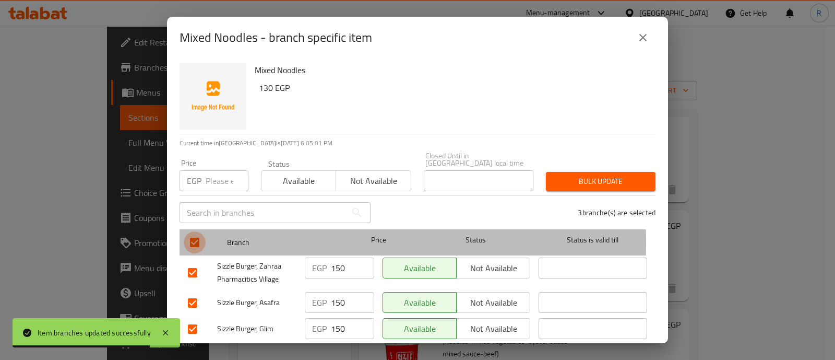
click at [192, 235] on input "checkbox" at bounding box center [195, 242] width 22 height 22
checkbox input "false"
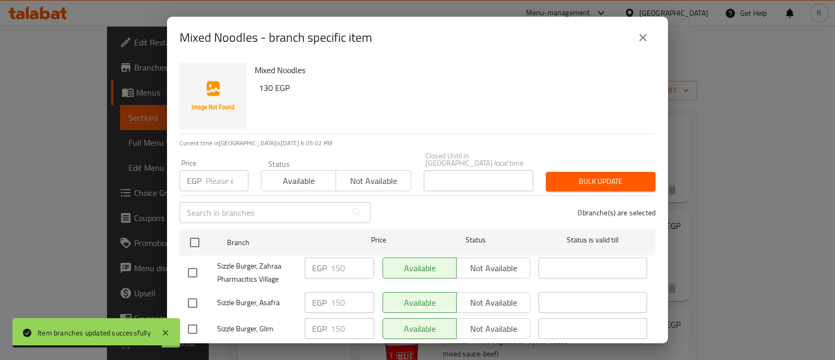
click at [187, 268] on input "checkbox" at bounding box center [193, 272] width 22 height 22
checkbox input "true"
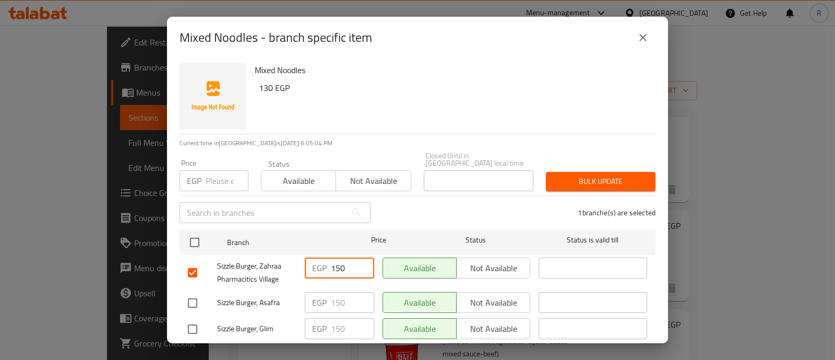
click at [339, 259] on input "150" at bounding box center [352, 267] width 43 height 21
type input "190"
click at [585, 172] on button "Bulk update" at bounding box center [601, 181] width 110 height 19
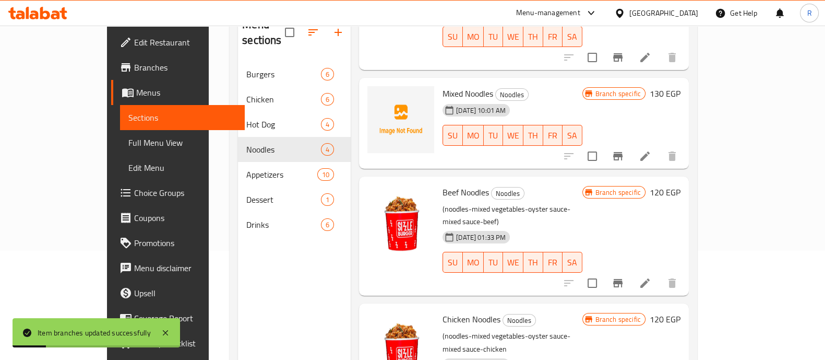
scroll to position [110, 0]
click at [623, 278] on icon "Branch-specific-item" at bounding box center [617, 282] width 9 height 8
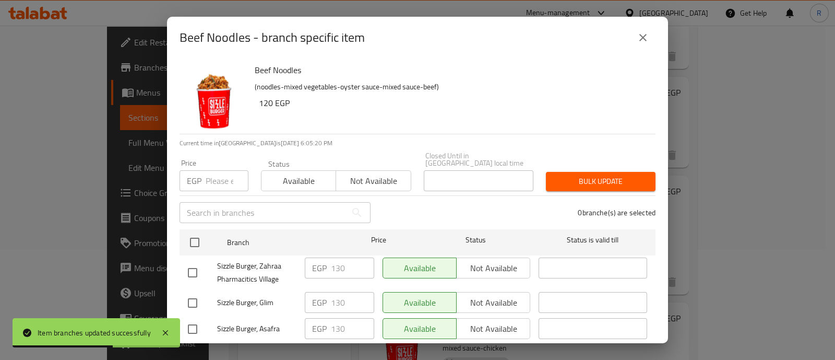
click at [189, 268] on input "checkbox" at bounding box center [193, 272] width 22 height 22
checkbox input "true"
click at [341, 258] on input "130" at bounding box center [352, 267] width 43 height 21
type input "180"
click at [574, 178] on span "Bulk update" at bounding box center [600, 181] width 93 height 13
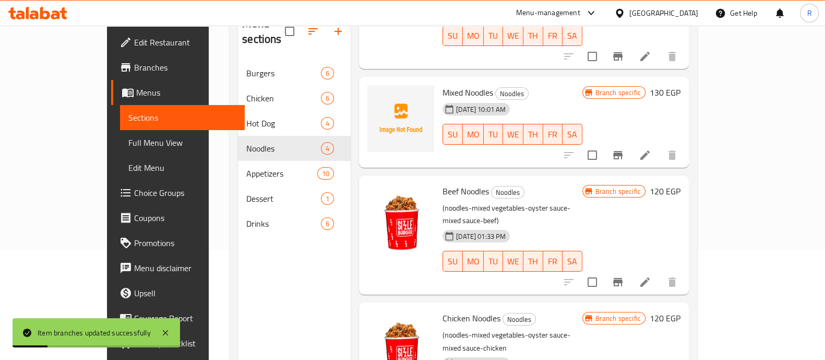
scroll to position [146, 0]
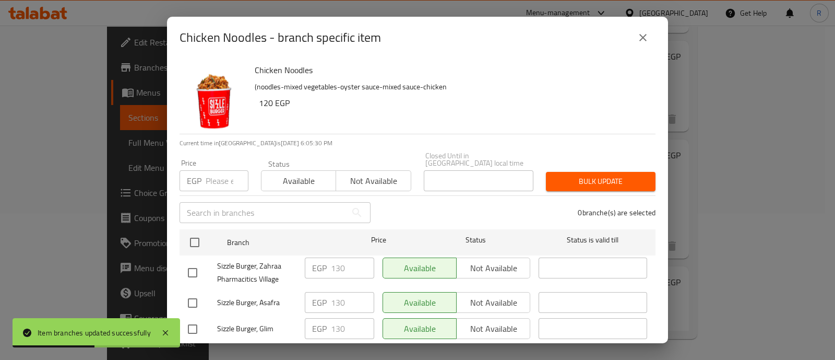
click at [188, 265] on input "checkbox" at bounding box center [193, 272] width 22 height 22
checkbox input "true"
click at [349, 257] on input "130" at bounding box center [352, 267] width 43 height 21
type input "170"
click at [580, 178] on span "Bulk update" at bounding box center [600, 181] width 93 height 13
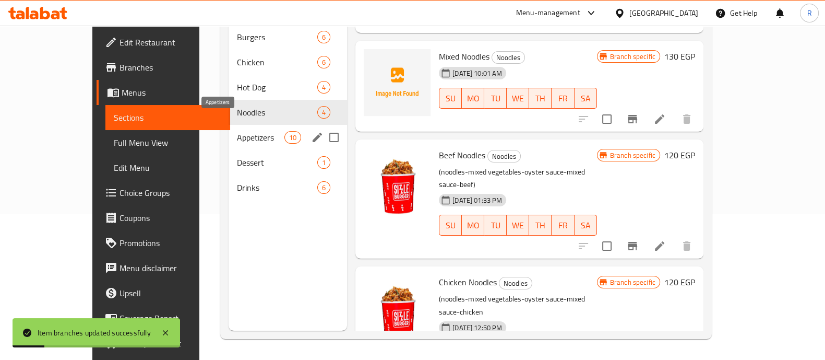
click at [241, 131] on span "Appetizers" at bounding box center [260, 137] width 47 height 13
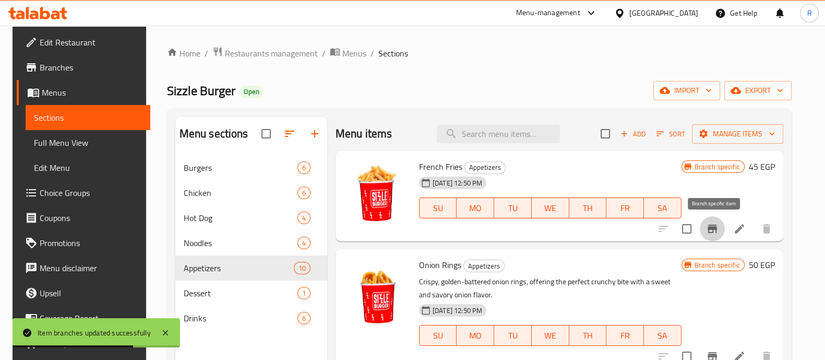
click at [709, 228] on icon "Branch-specific-item" at bounding box center [712, 228] width 13 height 13
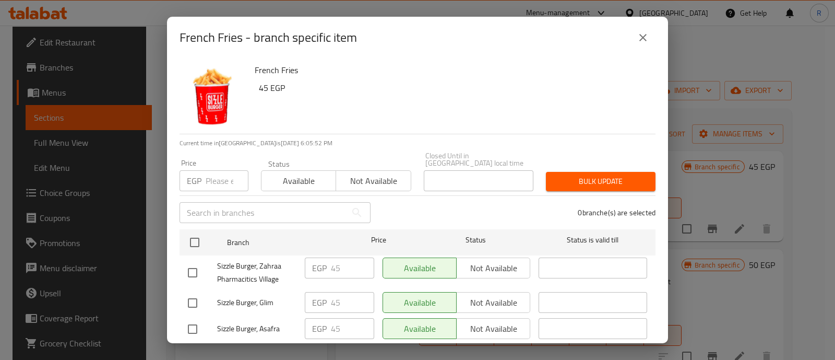
click at [191, 265] on input "checkbox" at bounding box center [193, 272] width 22 height 22
checkbox input "true"
click at [347, 257] on input "45" at bounding box center [352, 267] width 43 height 21
type input "4"
type input "70"
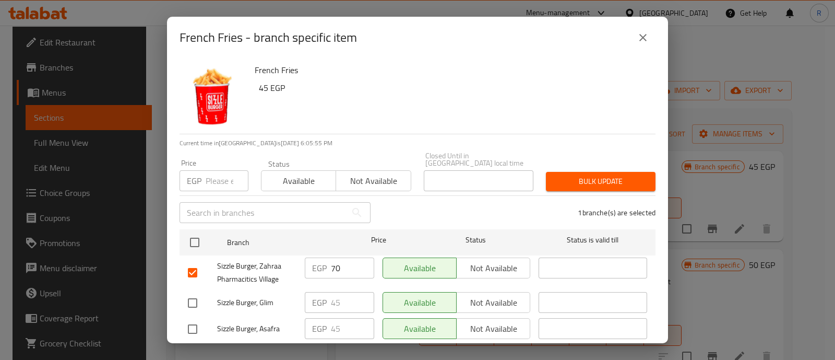
click at [561, 165] on div "Bulk update" at bounding box center [601, 181] width 122 height 32
click at [564, 175] on span "Bulk update" at bounding box center [600, 181] width 93 height 13
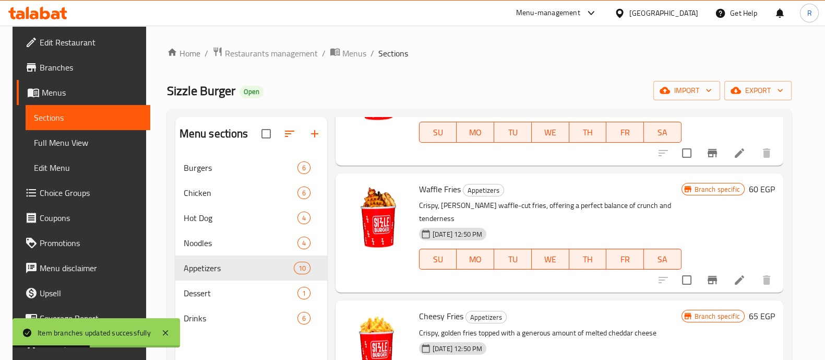
scroll to position [212, 0]
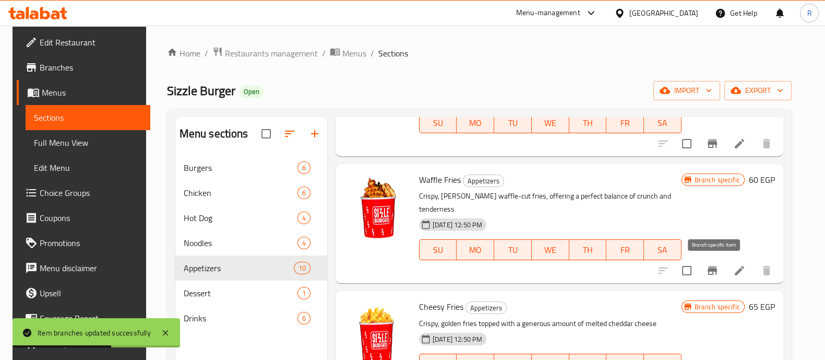
click at [724, 269] on button "Branch-specific-item" at bounding box center [712, 270] width 25 height 25
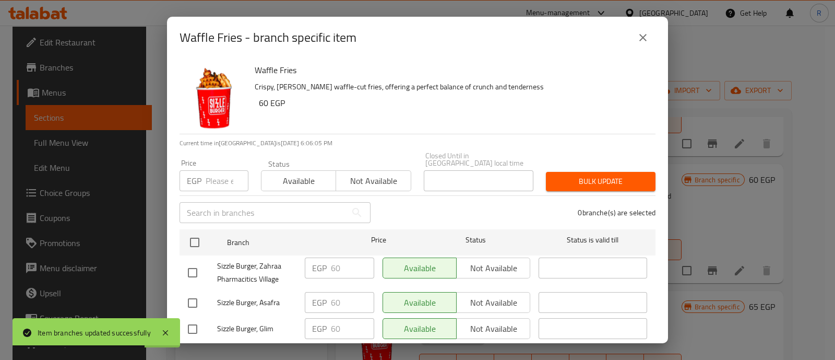
click at [199, 265] on input "checkbox" at bounding box center [193, 272] width 22 height 22
checkbox input "true"
click at [339, 257] on input "60" at bounding box center [352, 267] width 43 height 21
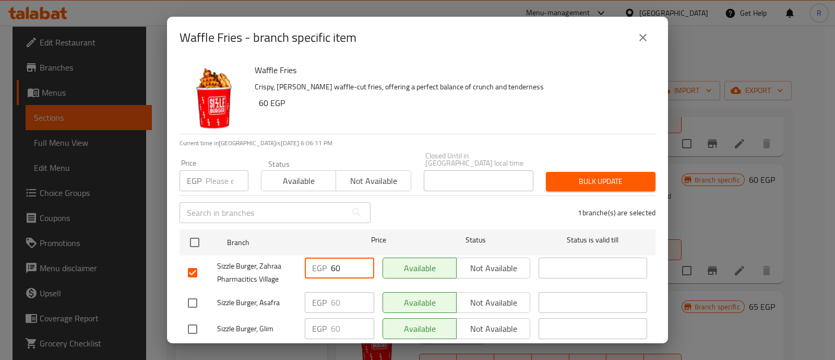
type input "6"
type input "90"
click at [618, 175] on span "Bulk update" at bounding box center [600, 181] width 93 height 13
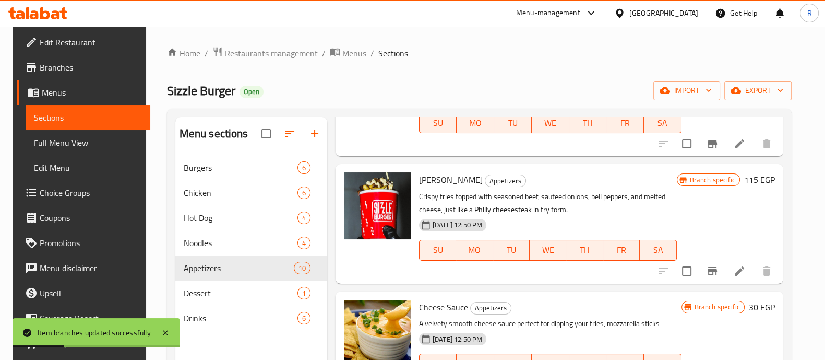
scroll to position [836, 0]
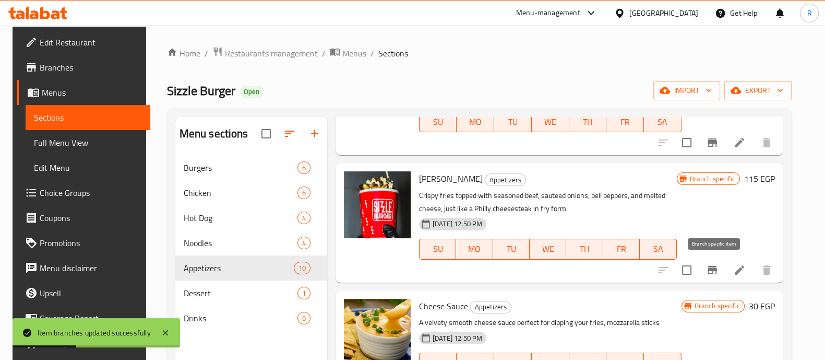
click at [714, 267] on icon "Branch-specific-item" at bounding box center [712, 270] width 9 height 8
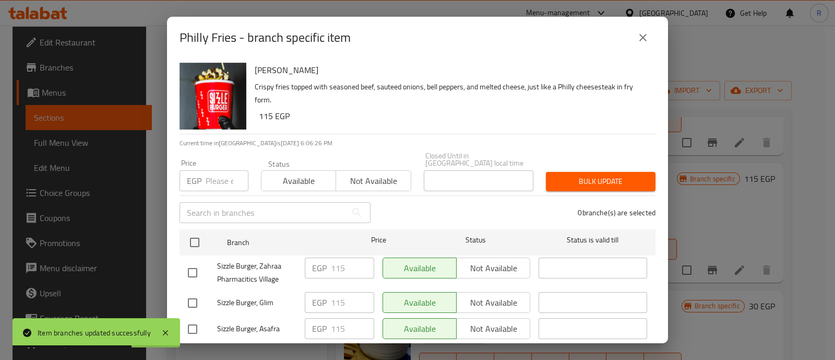
click at [188, 270] on input "checkbox" at bounding box center [193, 272] width 22 height 22
checkbox input "true"
click at [344, 259] on input "115" at bounding box center [352, 267] width 43 height 21
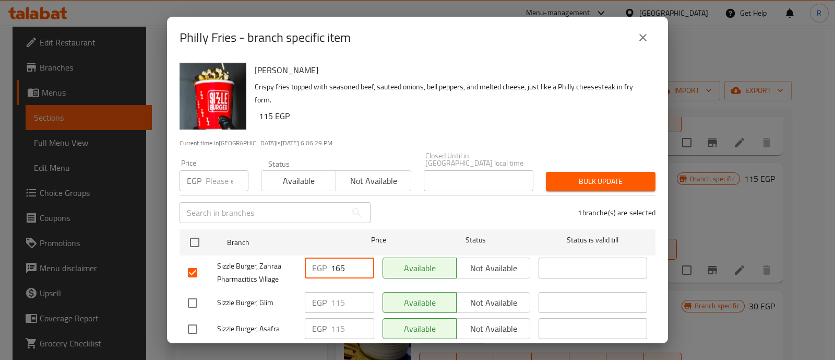
type input "165"
click at [561, 180] on span "Bulk update" at bounding box center [600, 181] width 93 height 13
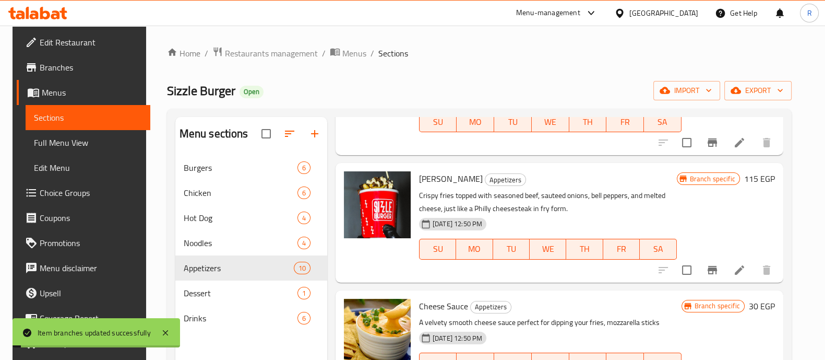
scroll to position [868, 0]
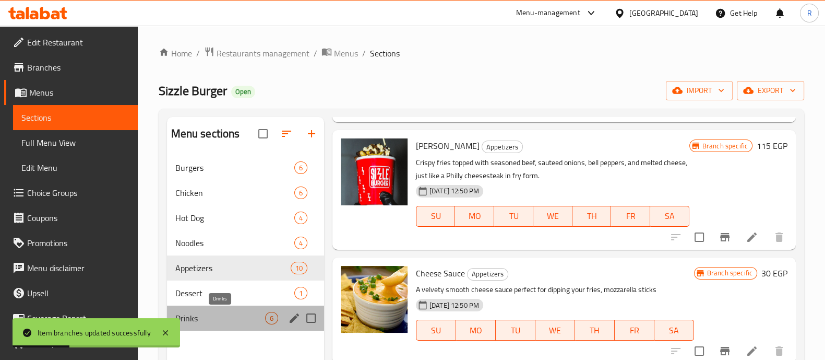
click at [216, 314] on span "Drinks" at bounding box center [220, 318] width 90 height 13
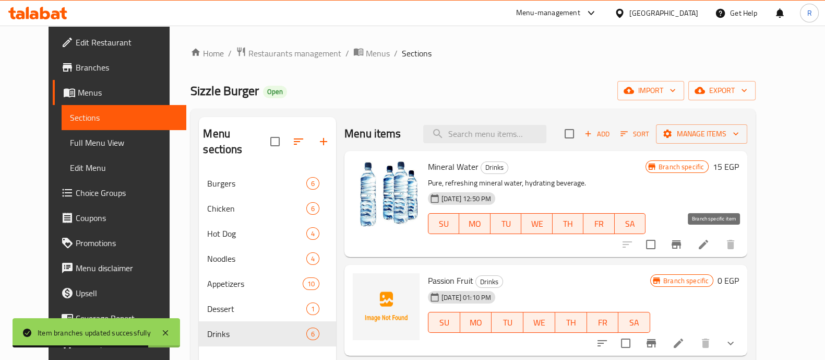
click at [689, 252] on button "Branch-specific-item" at bounding box center [676, 244] width 25 height 25
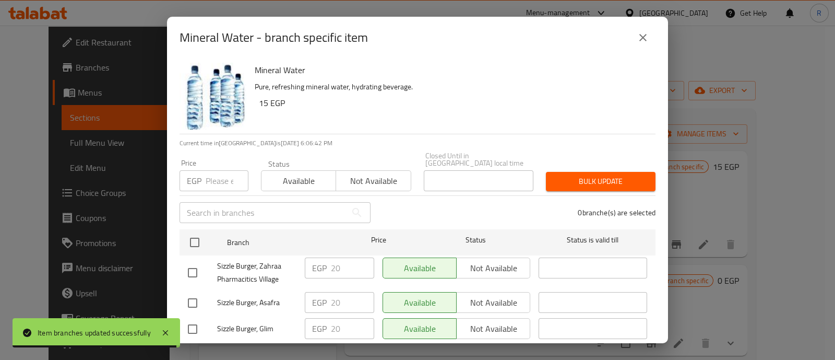
click at [193, 262] on input "checkbox" at bounding box center [193, 272] width 22 height 22
checkbox input "true"
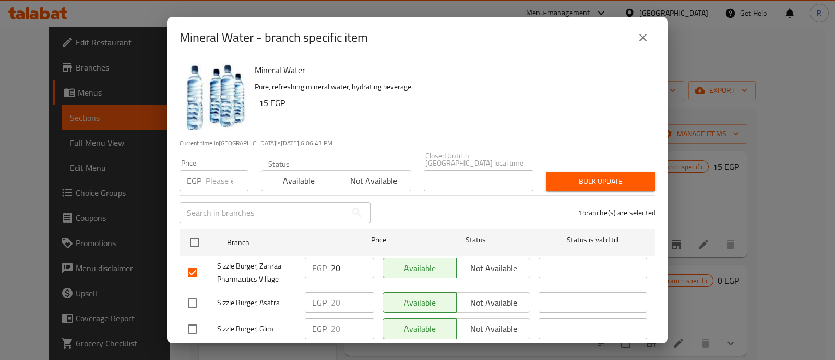
click at [342, 260] on input "20" at bounding box center [352, 267] width 43 height 21
type input "25"
click at [578, 175] on span "Bulk update" at bounding box center [600, 181] width 93 height 13
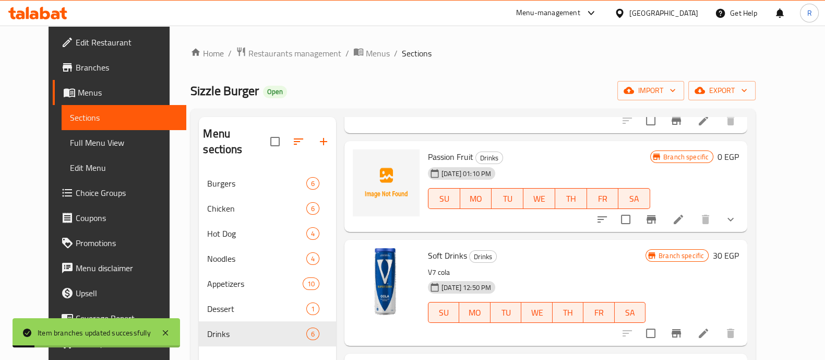
scroll to position [125, 0]
click at [656, 218] on icon "Branch-specific-item" at bounding box center [651, 218] width 9 height 8
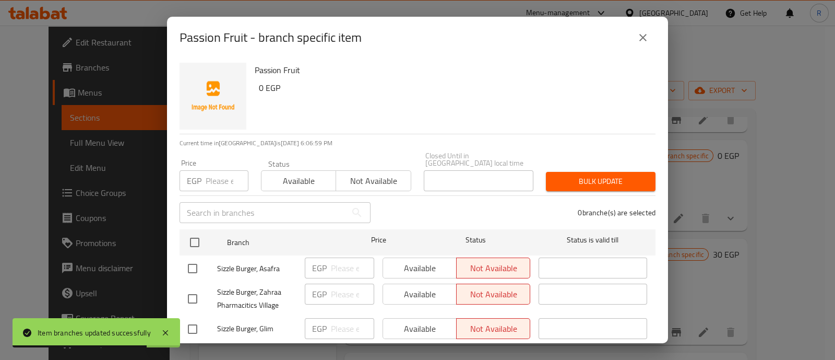
click at [639, 38] on icon "close" at bounding box center [643, 37] width 13 height 13
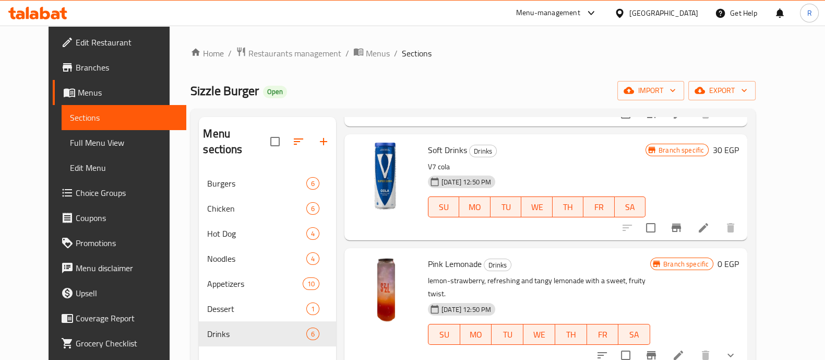
scroll to position [228, 0]
click at [681, 228] on icon "Branch-specific-item" at bounding box center [676, 228] width 9 height 8
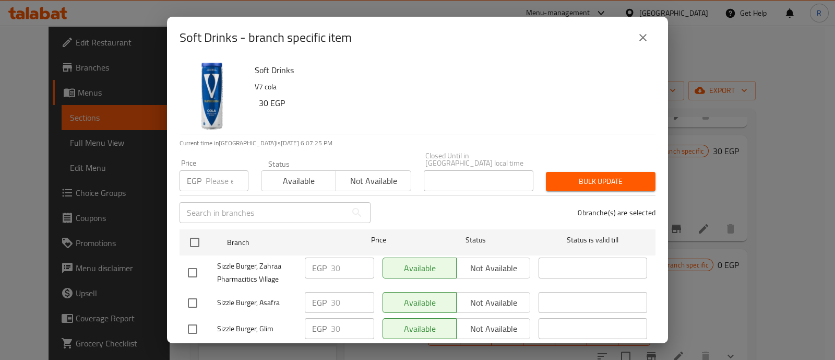
click at [193, 267] on input "checkbox" at bounding box center [193, 272] width 22 height 22
checkbox input "true"
click at [339, 267] on input "30" at bounding box center [352, 267] width 43 height 21
type input "3"
type input "40"
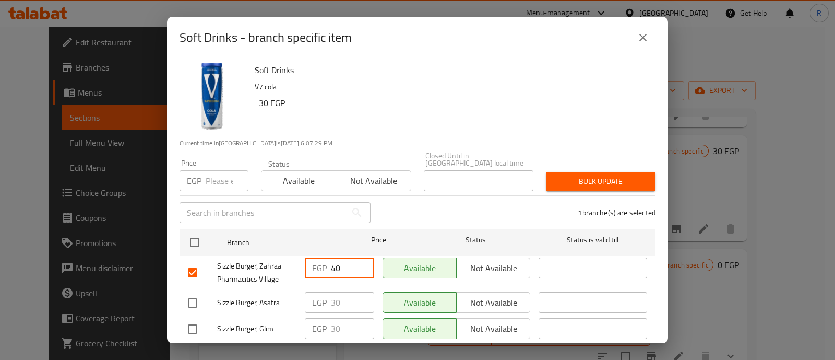
click at [570, 179] on span "Bulk update" at bounding box center [600, 181] width 93 height 13
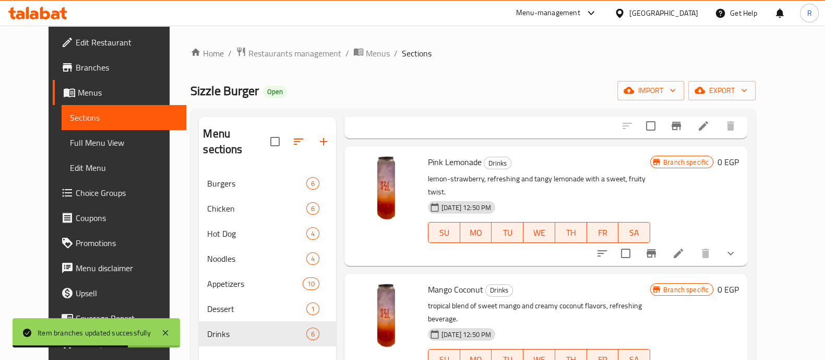
scroll to position [334, 0]
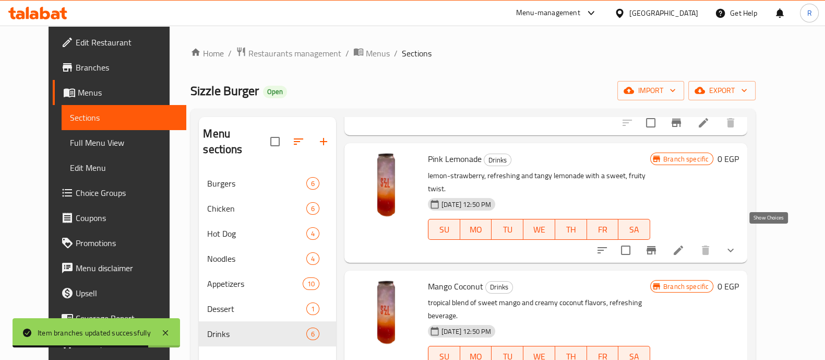
click at [737, 244] on icon "show more" at bounding box center [730, 250] width 13 height 13
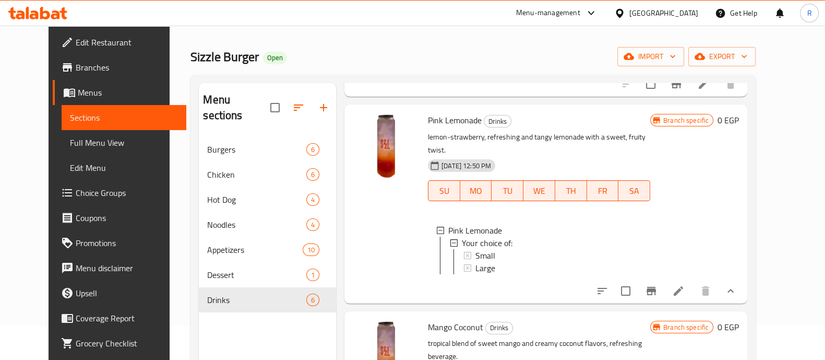
scroll to position [339, 0]
click at [475, 261] on span "Large" at bounding box center [485, 267] width 20 height 13
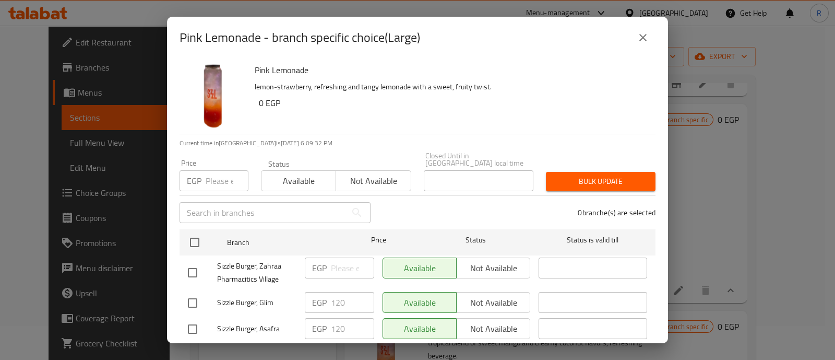
click at [192, 264] on input "checkbox" at bounding box center [193, 272] width 22 height 22
checkbox input "true"
click at [347, 260] on input "number" at bounding box center [352, 267] width 43 height 21
type input "170"
click at [560, 184] on div "Bulk update" at bounding box center [601, 181] width 122 height 32
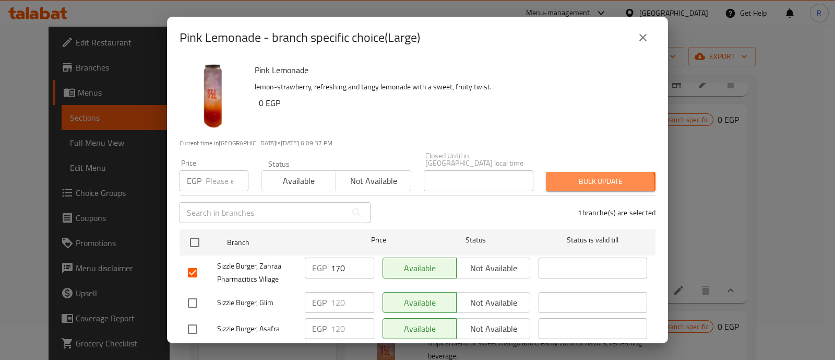
click at [558, 178] on span "Bulk update" at bounding box center [600, 181] width 93 height 13
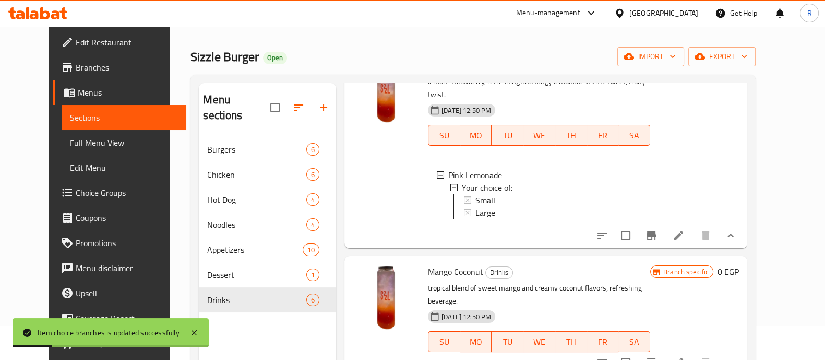
scroll to position [437, 0]
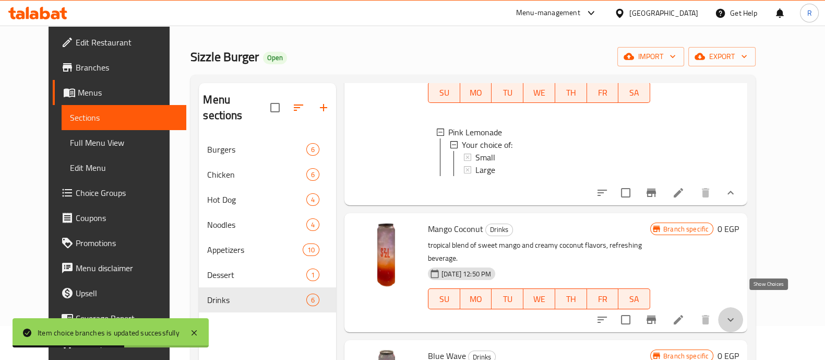
click at [737, 313] on icon "show more" at bounding box center [730, 319] width 13 height 13
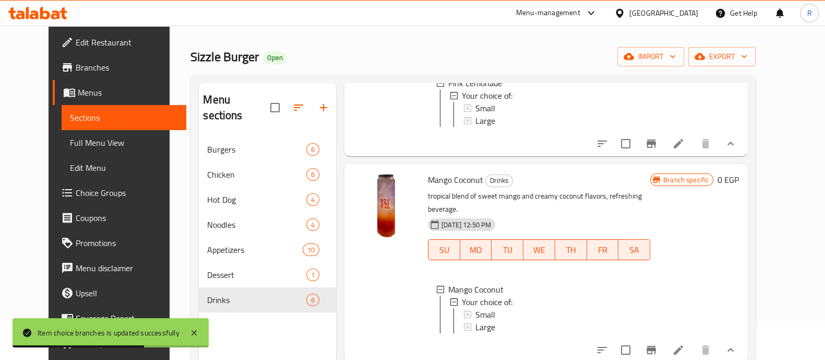
scroll to position [526, 0]
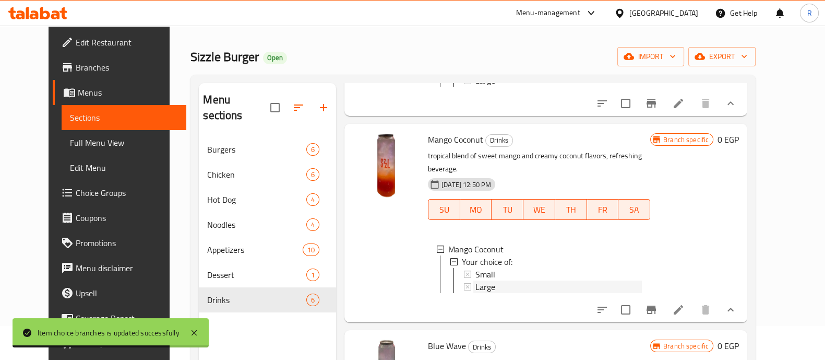
click at [475, 280] on span "Large" at bounding box center [485, 286] width 20 height 13
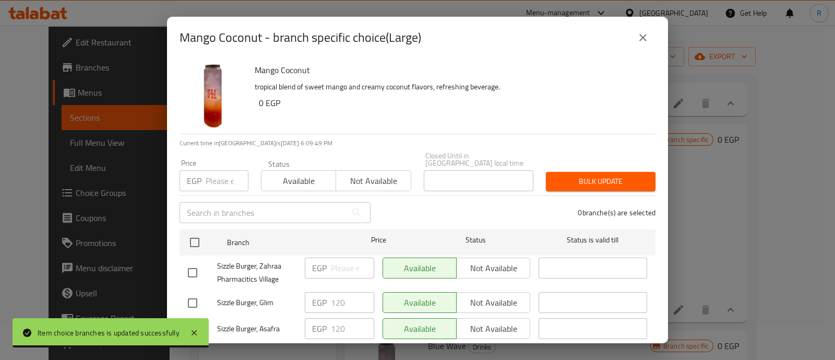
click at [196, 262] on input "checkbox" at bounding box center [193, 272] width 22 height 22
checkbox input "true"
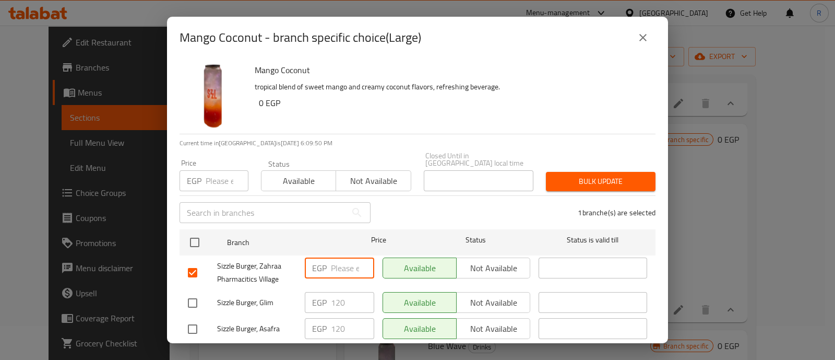
click at [331, 257] on input "number" at bounding box center [352, 267] width 43 height 21
type input "170"
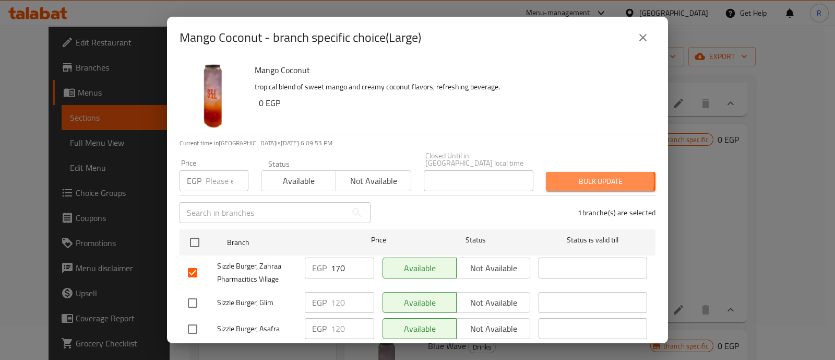
click at [563, 175] on span "Bulk update" at bounding box center [600, 181] width 93 height 13
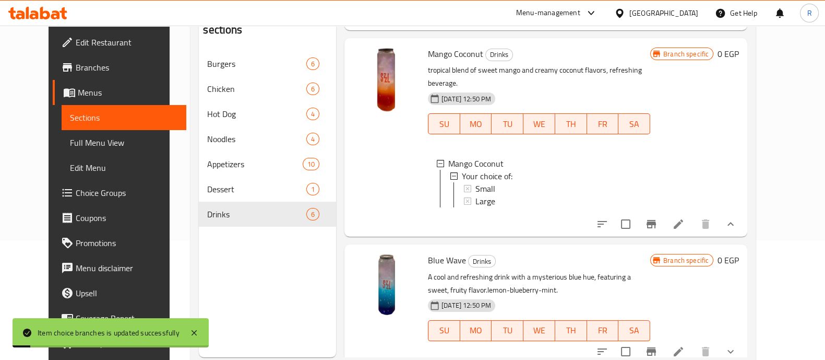
scroll to position [146, 0]
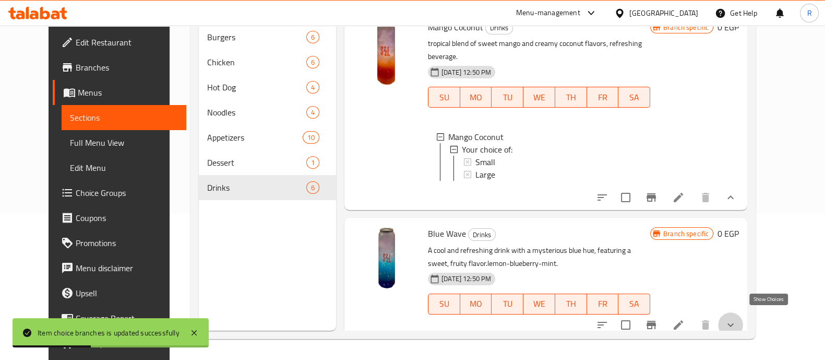
click at [737, 318] on icon "show more" at bounding box center [730, 324] width 13 height 13
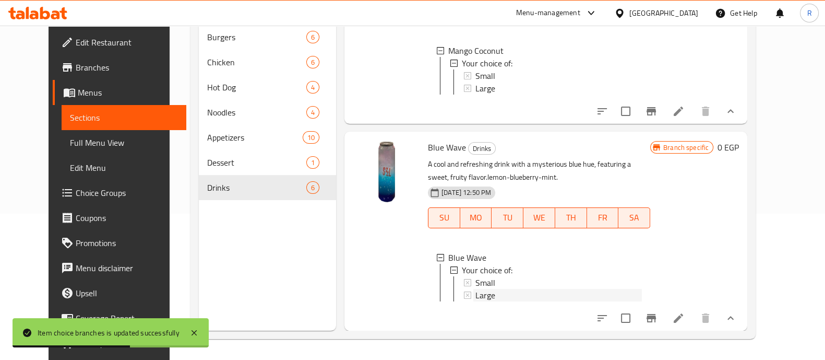
click at [497, 289] on div "Large" at bounding box center [558, 295] width 166 height 13
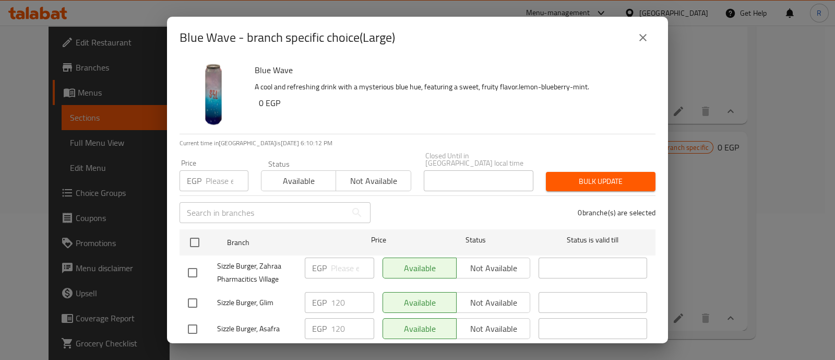
click at [194, 262] on input "checkbox" at bounding box center [193, 272] width 22 height 22
checkbox input "true"
click at [342, 260] on input "number" at bounding box center [352, 267] width 43 height 21
type input "170"
click at [559, 178] on span "Bulk update" at bounding box center [600, 181] width 93 height 13
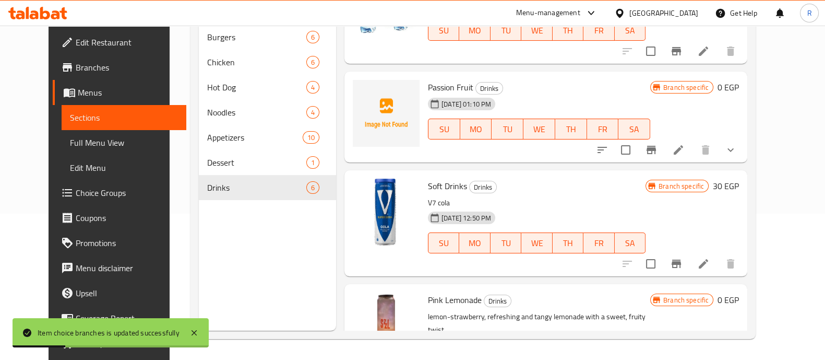
scroll to position [0, 0]
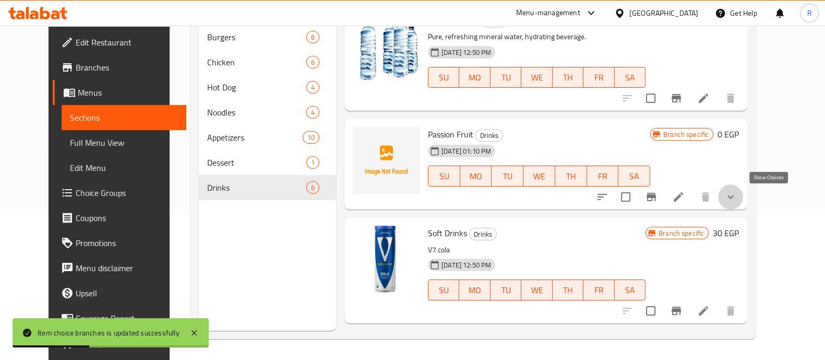
click at [737, 198] on icon "show more" at bounding box center [730, 196] width 13 height 13
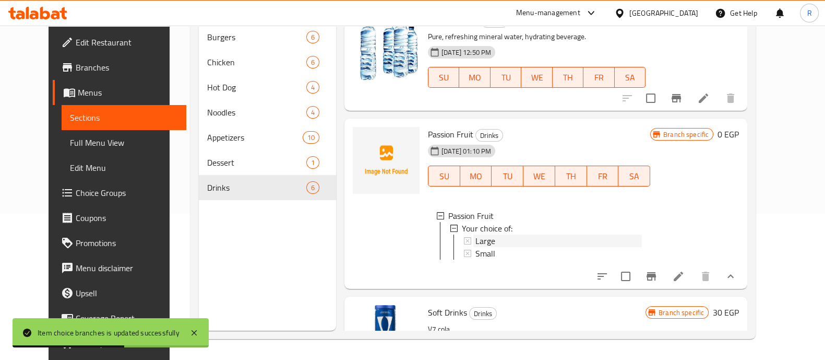
click at [475, 241] on span "Large" at bounding box center [485, 240] width 20 height 13
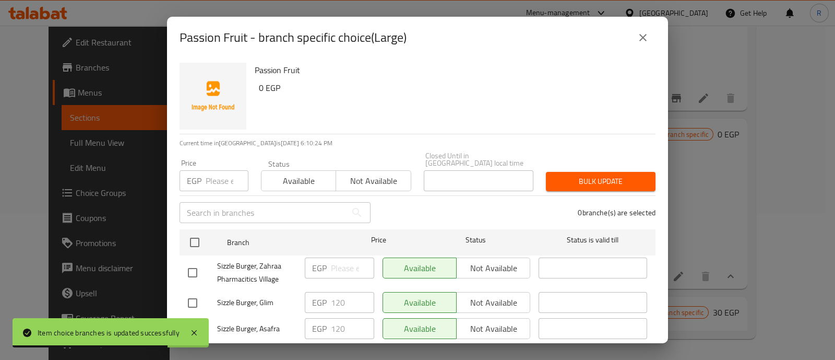
click at [196, 265] on input "checkbox" at bounding box center [193, 272] width 22 height 22
checkbox input "true"
click at [337, 257] on input "number" at bounding box center [352, 267] width 43 height 21
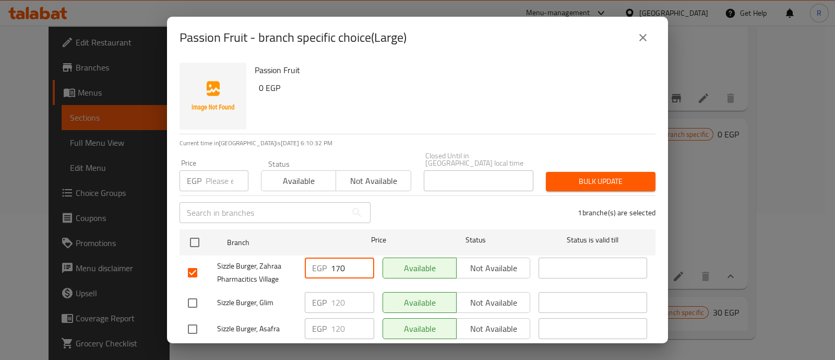
type input "170"
click at [579, 175] on span "Bulk update" at bounding box center [600, 181] width 93 height 13
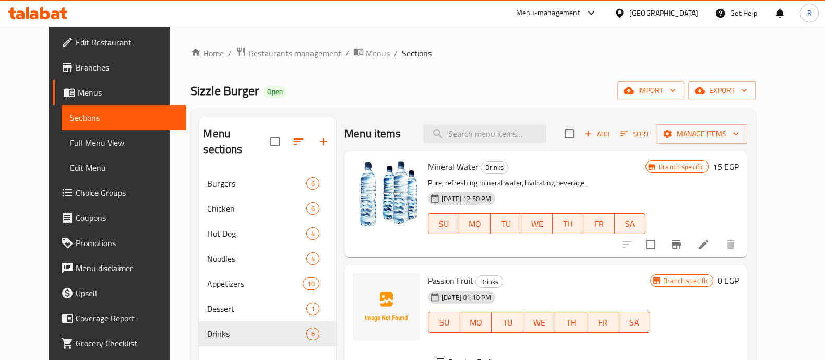
click at [190, 59] on link "Home" at bounding box center [206, 53] width 33 height 13
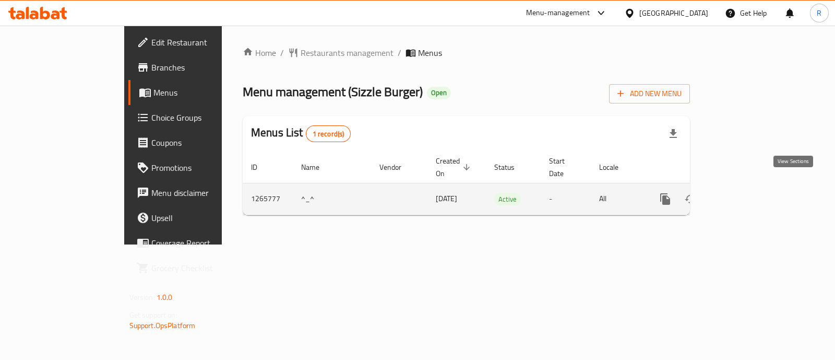
click at [753, 186] on link "enhanced table" at bounding box center [740, 198] width 25 height 25
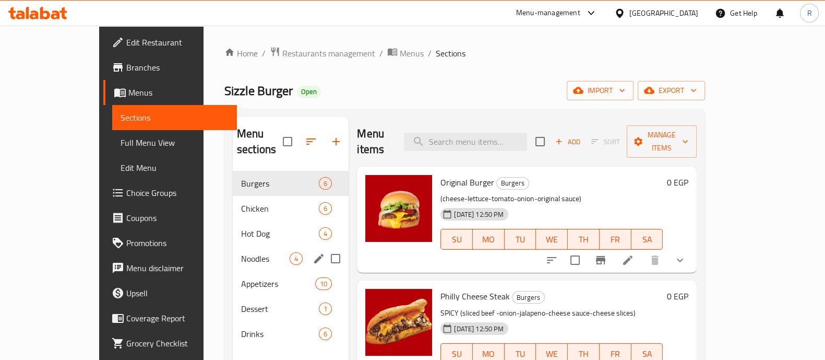
click at [233, 249] on div "Noodles 4" at bounding box center [291, 258] width 116 height 25
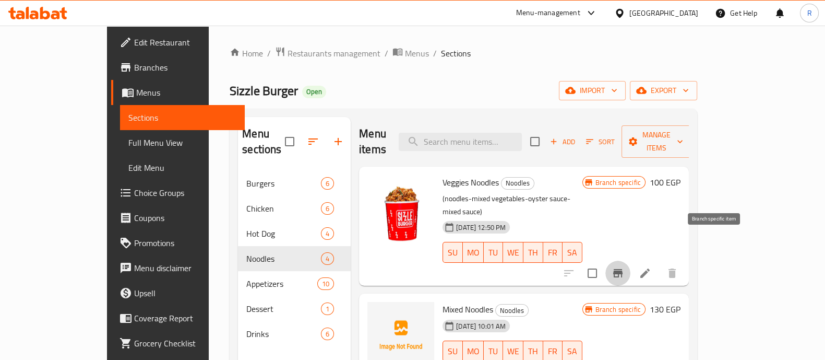
click at [624, 267] on icon "Branch-specific-item" at bounding box center [618, 273] width 13 height 13
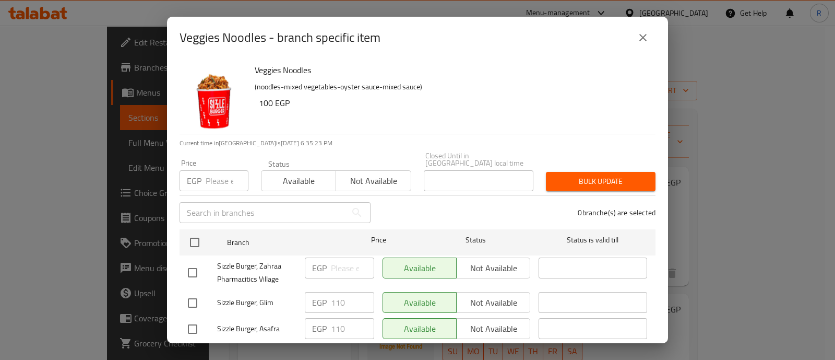
click at [226, 170] on input "number" at bounding box center [227, 180] width 43 height 21
type input "150"
click at [193, 261] on input "checkbox" at bounding box center [193, 272] width 22 height 22
checkbox input "true"
click at [603, 175] on span "Bulk update" at bounding box center [600, 181] width 93 height 13
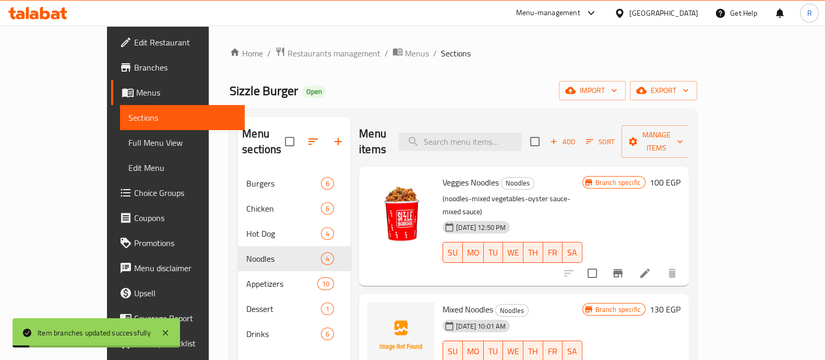
scroll to position [106, 0]
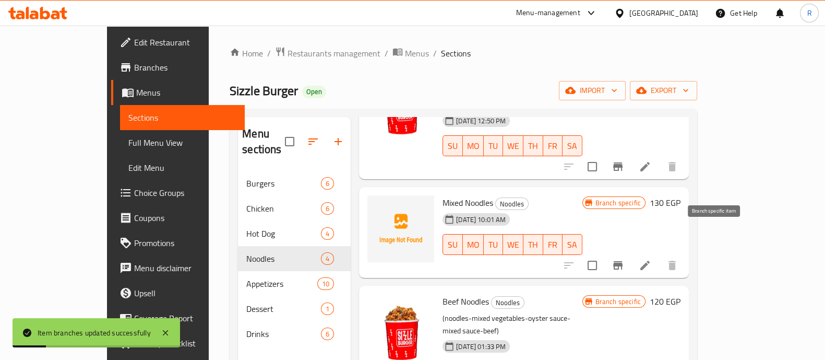
click at [630, 253] on button "Branch-specific-item" at bounding box center [617, 265] width 25 height 25
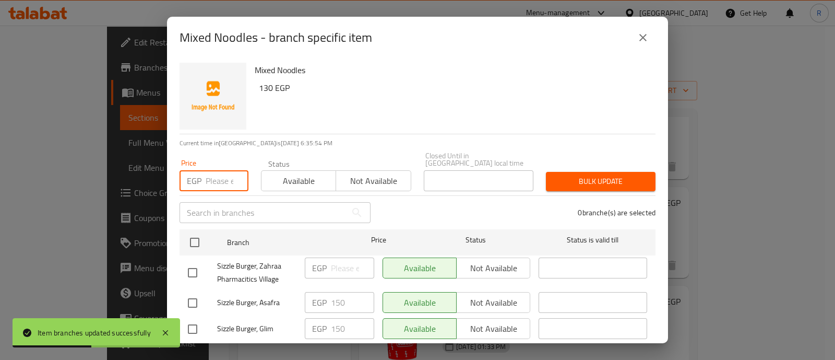
click at [211, 177] on input "number" at bounding box center [227, 180] width 43 height 21
type input "190"
click at [192, 261] on input "checkbox" at bounding box center [193, 272] width 22 height 22
checkbox input "true"
click at [561, 184] on div "Bulk update" at bounding box center [601, 181] width 122 height 32
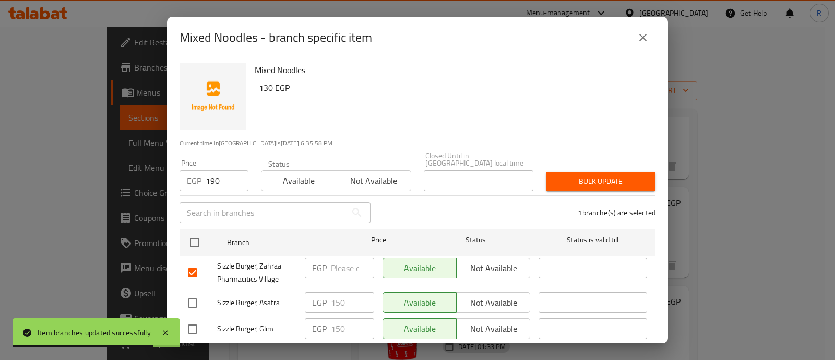
click at [556, 179] on span "Bulk update" at bounding box center [600, 181] width 93 height 13
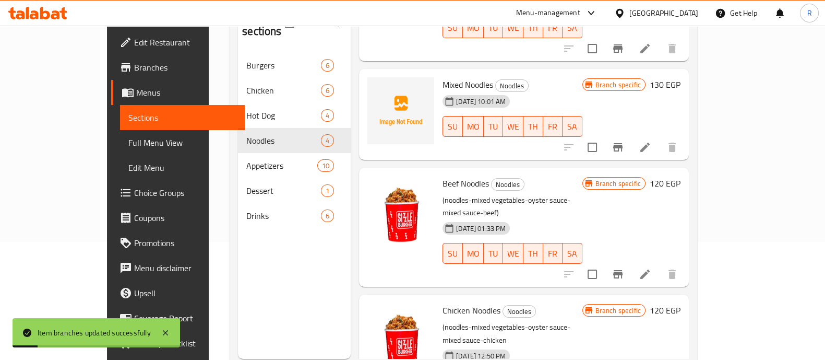
scroll to position [118, 0]
click at [623, 269] on icon "Branch-specific-item" at bounding box center [617, 273] width 9 height 8
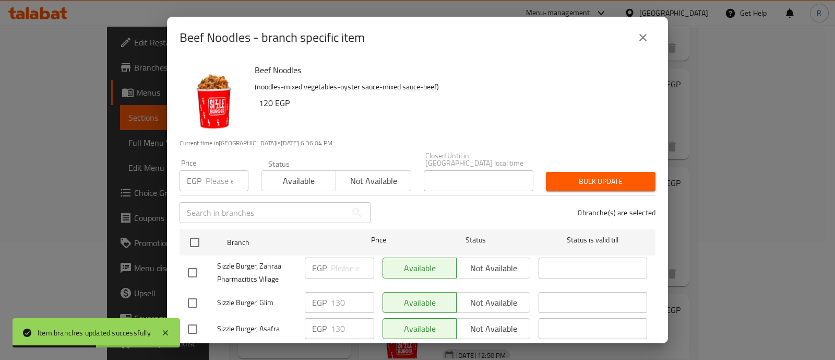
click at [219, 177] on input "number" at bounding box center [227, 180] width 43 height 21
type input "180"
click at [188, 262] on input "checkbox" at bounding box center [193, 272] width 22 height 22
checkbox input "true"
click at [579, 175] on span "Bulk update" at bounding box center [600, 181] width 93 height 13
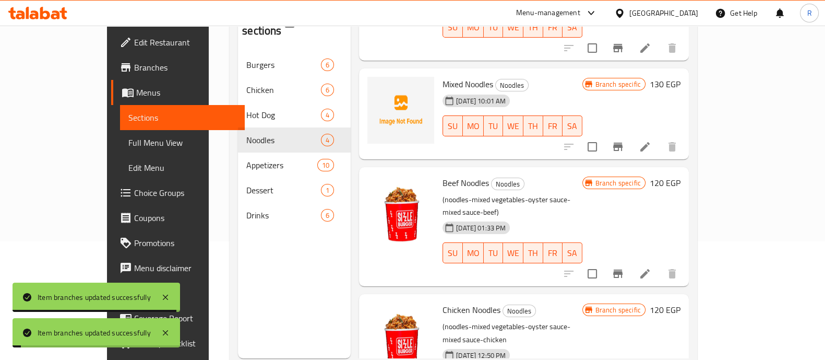
scroll to position [146, 0]
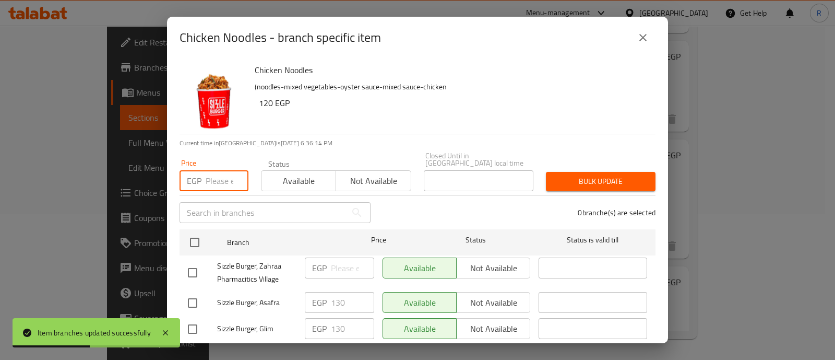
click at [207, 171] on input "number" at bounding box center [227, 180] width 43 height 21
type input "170"
click at [193, 263] on input "checkbox" at bounding box center [193, 272] width 22 height 22
checkbox input "true"
click at [566, 175] on span "Bulk update" at bounding box center [600, 181] width 93 height 13
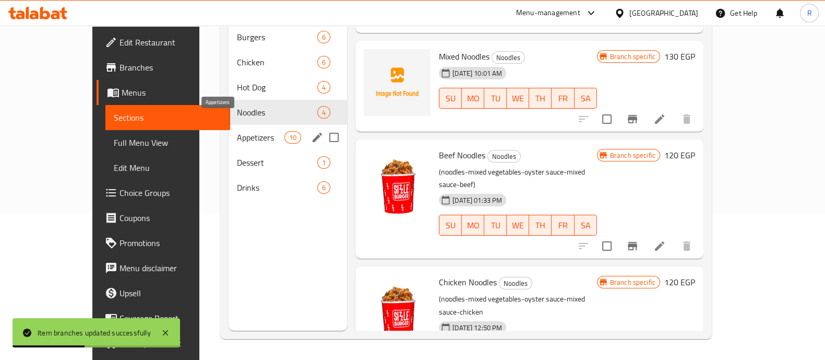
click at [237, 131] on span "Appetizers" at bounding box center [260, 137] width 47 height 13
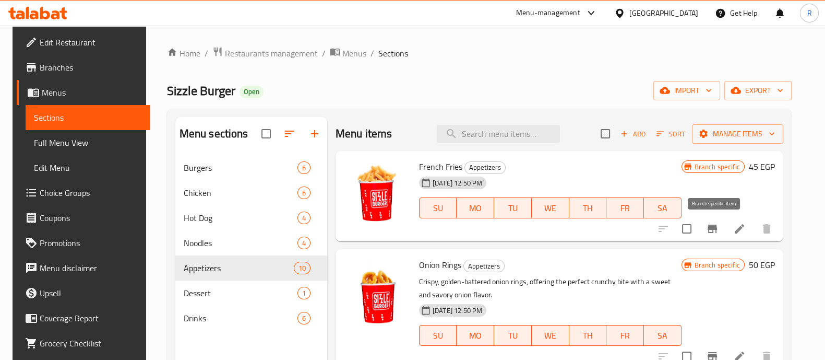
click at [712, 230] on icon "Branch-specific-item" at bounding box center [712, 228] width 13 height 13
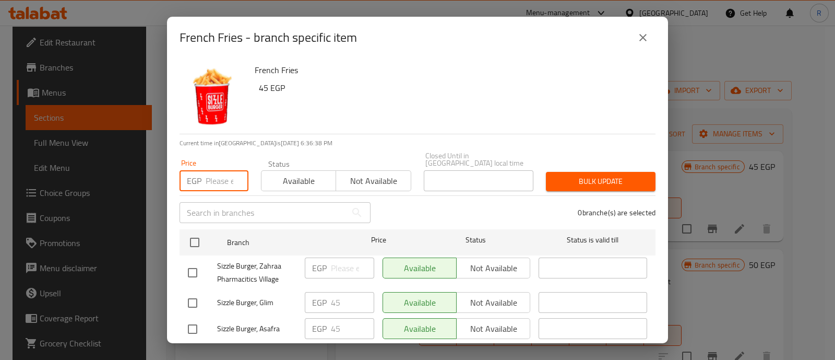
click at [217, 178] on input "number" at bounding box center [227, 180] width 43 height 21
type input "70"
click at [190, 270] on input "checkbox" at bounding box center [193, 272] width 22 height 22
checkbox input "true"
click at [563, 175] on span "Bulk update" at bounding box center [600, 181] width 93 height 13
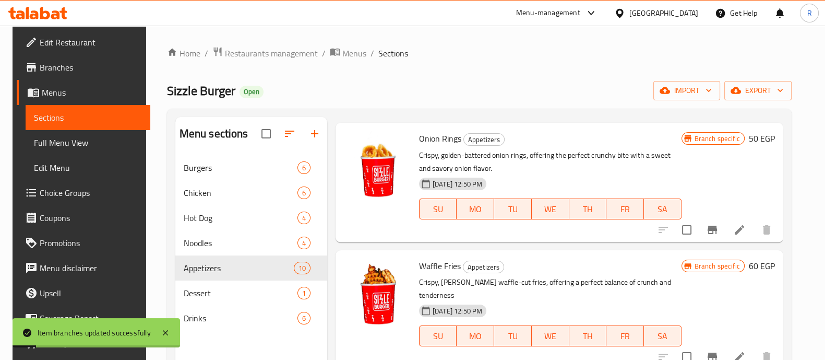
scroll to position [220, 0]
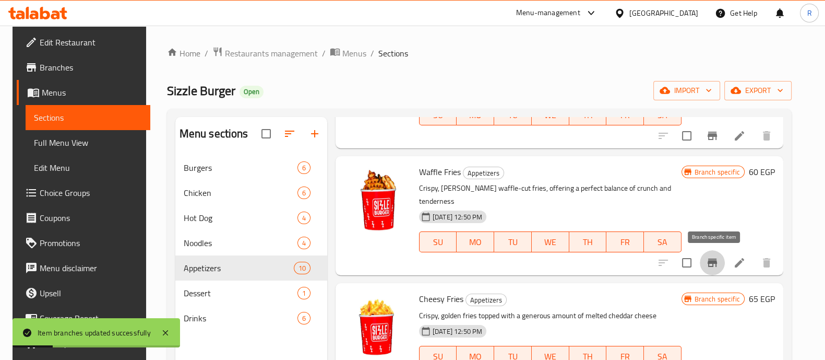
click at [722, 259] on button "Branch-specific-item" at bounding box center [712, 262] width 25 height 25
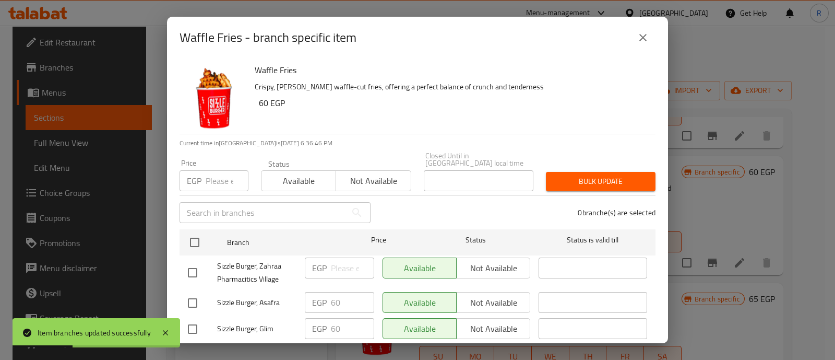
click at [222, 181] on input "number" at bounding box center [227, 180] width 43 height 21
type input "90"
click at [187, 265] on input "checkbox" at bounding box center [193, 272] width 22 height 22
checkbox input "true"
click at [550, 182] on button "Bulk update" at bounding box center [601, 181] width 110 height 19
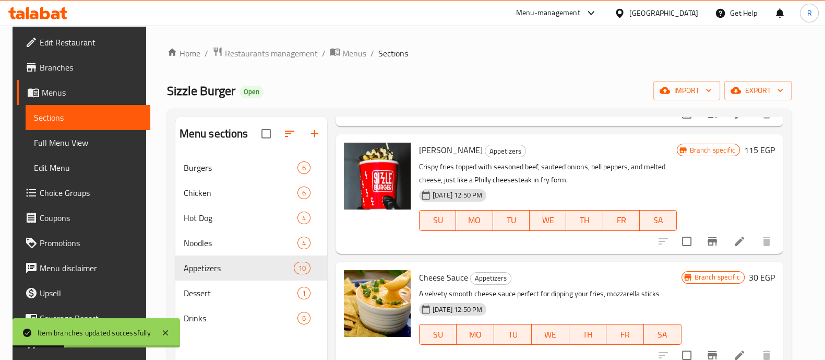
scroll to position [866, 0]
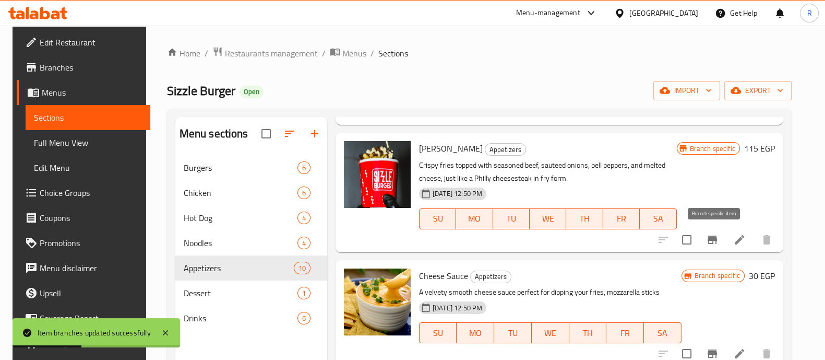
click at [712, 237] on icon "Branch-specific-item" at bounding box center [712, 239] width 9 height 8
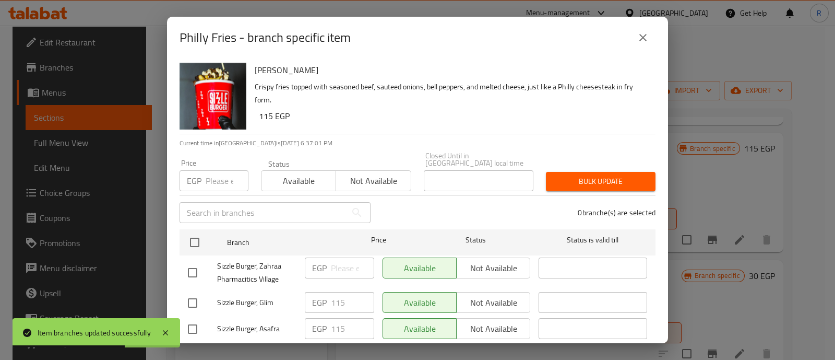
click at [214, 170] on input "number" at bounding box center [227, 180] width 43 height 21
type input "165"
click at [192, 265] on input "checkbox" at bounding box center [193, 272] width 22 height 22
checkbox input "true"
click at [562, 176] on span "Bulk update" at bounding box center [600, 181] width 93 height 13
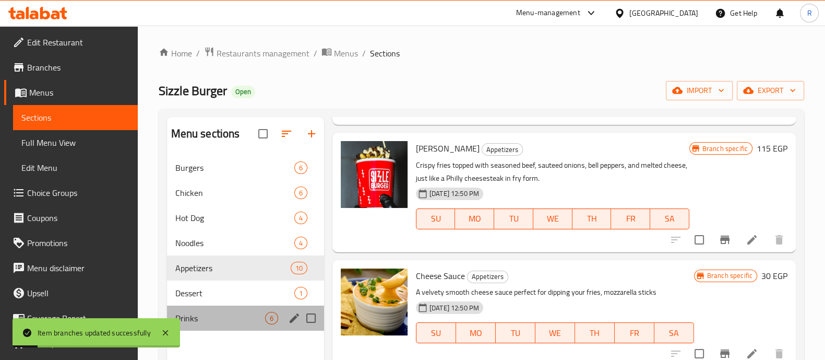
click at [196, 311] on div "Drinks 6" at bounding box center [245, 317] width 157 height 25
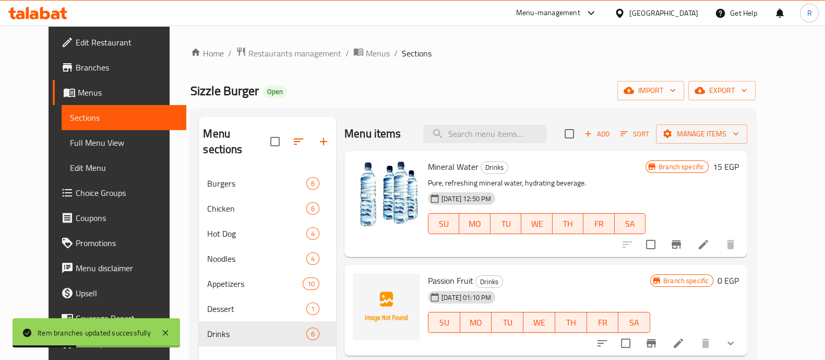
click at [681, 241] on icon "Branch-specific-item" at bounding box center [676, 244] width 9 height 8
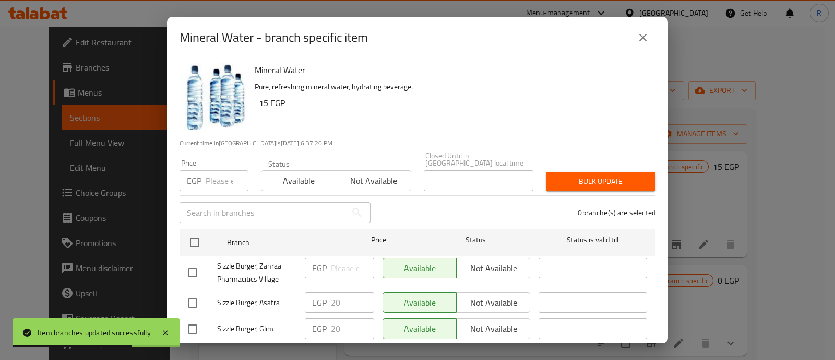
click at [214, 177] on input "number" at bounding box center [227, 180] width 43 height 21
type input "25"
click at [189, 265] on input "checkbox" at bounding box center [193, 272] width 22 height 22
checkbox input "true"
click at [554, 175] on span "Bulk update" at bounding box center [600, 181] width 93 height 13
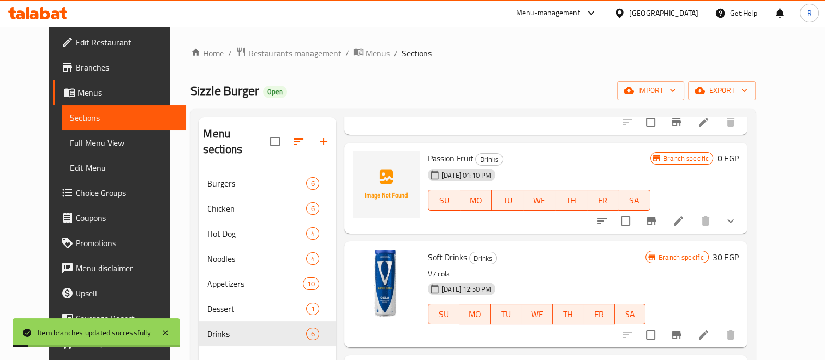
scroll to position [125, 0]
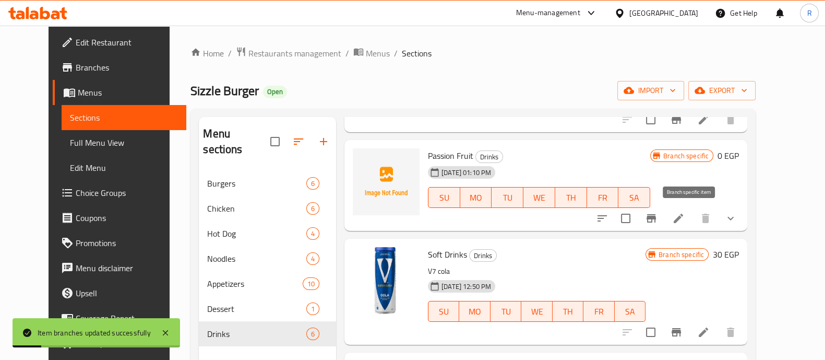
click at [658, 214] on icon "Branch-specific-item" at bounding box center [651, 218] width 13 height 13
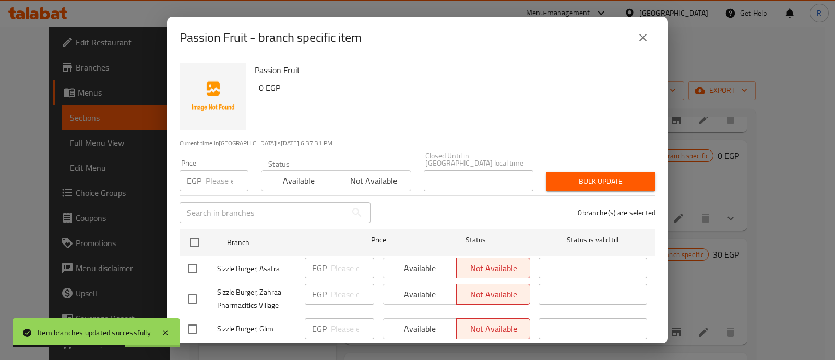
click at [219, 174] on input "number" at bounding box center [227, 180] width 43 height 21
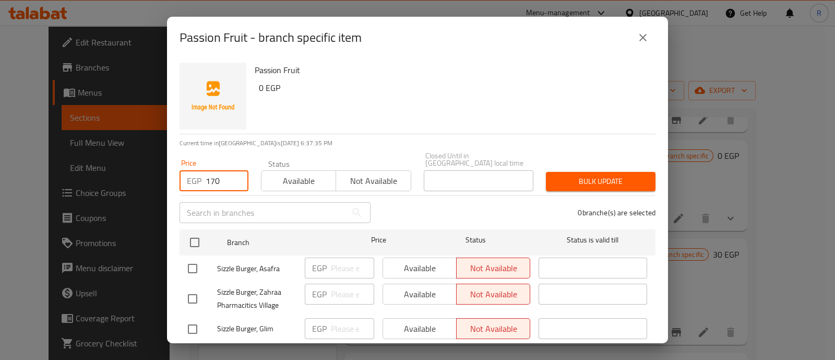
type input "170"
click at [186, 262] on input "checkbox" at bounding box center [193, 268] width 22 height 22
checkbox input "true"
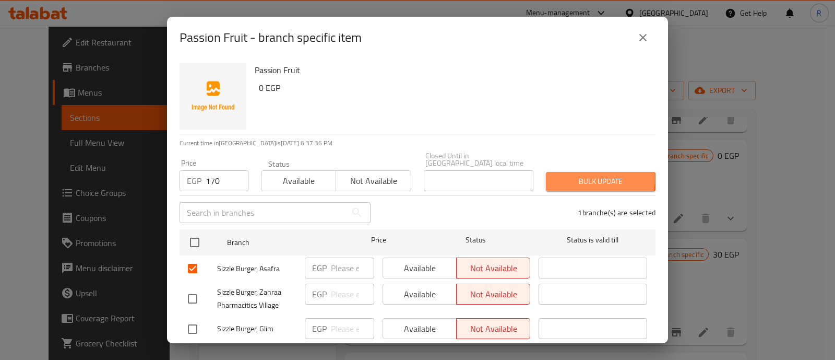
click at [588, 175] on span "Bulk update" at bounding box center [600, 181] width 93 height 13
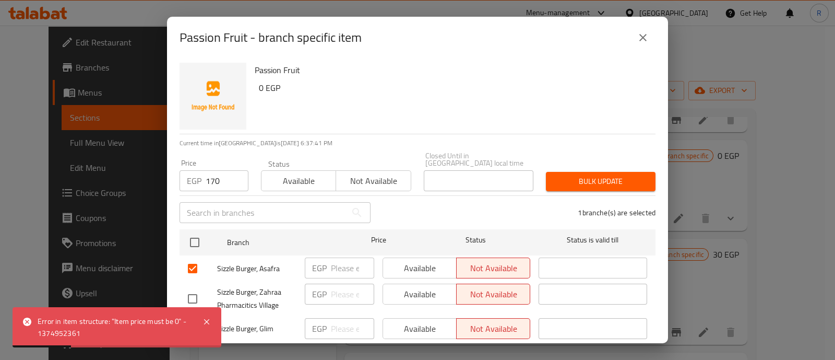
click at [642, 35] on icon "close" at bounding box center [643, 37] width 13 height 13
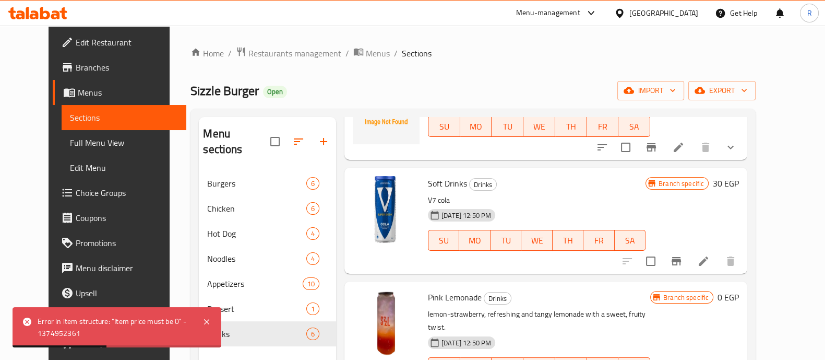
scroll to position [198, 0]
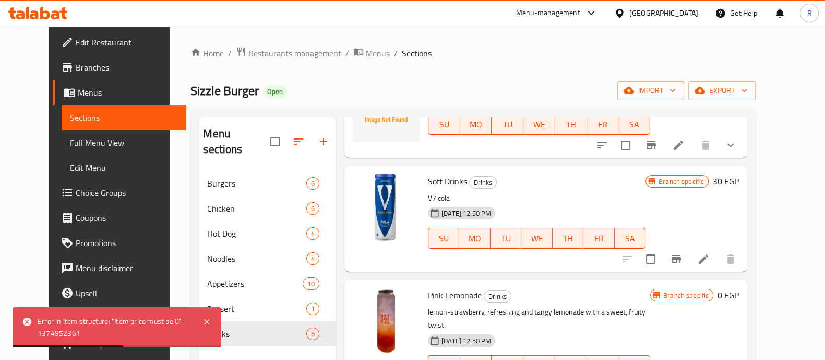
click at [683, 259] on icon "Branch-specific-item" at bounding box center [676, 259] width 13 height 13
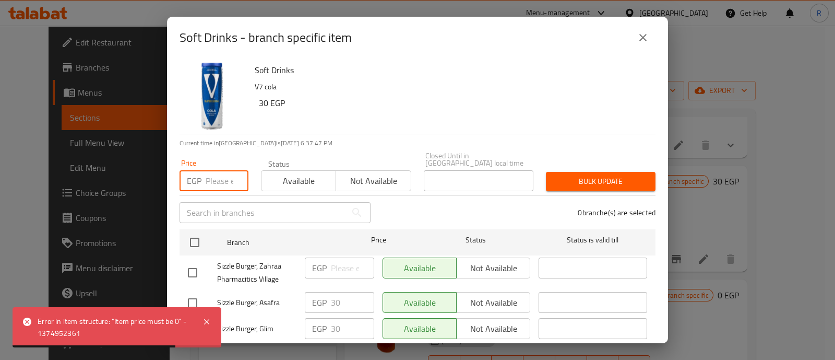
click at [217, 171] on input "number" at bounding box center [227, 180] width 43 height 21
type input "40"
click at [192, 264] on input "checkbox" at bounding box center [193, 272] width 22 height 22
checkbox input "true"
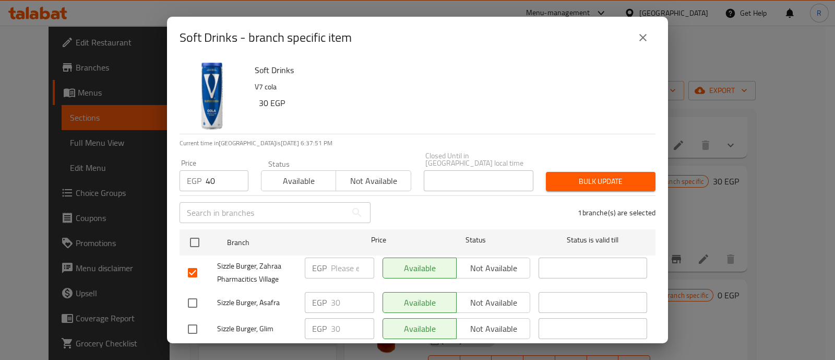
click at [587, 176] on span "Bulk update" at bounding box center [600, 181] width 93 height 13
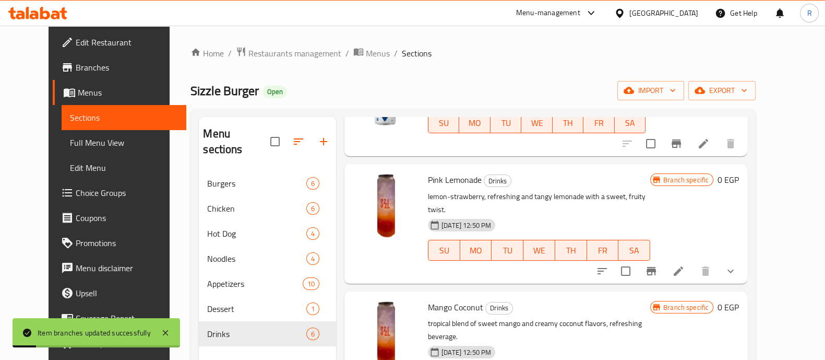
scroll to position [315, 0]
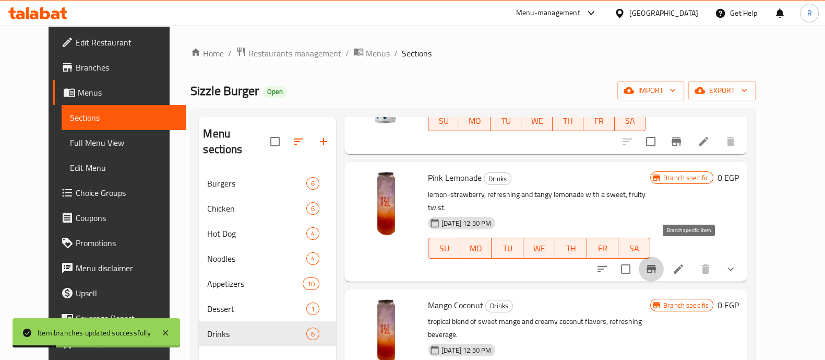
click at [656, 265] on icon "Branch-specific-item" at bounding box center [651, 269] width 9 height 8
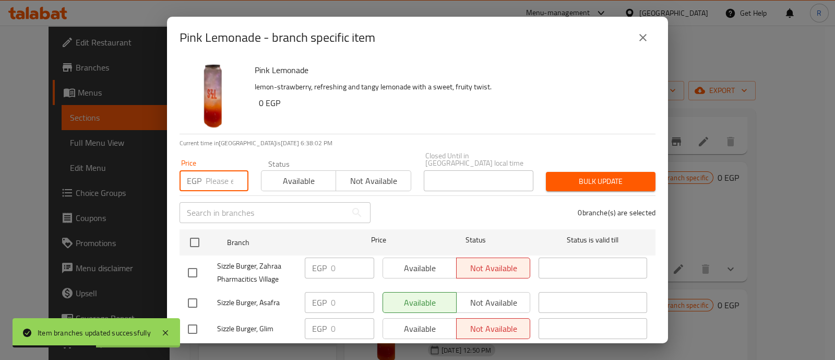
click at [211, 172] on input "number" at bounding box center [227, 180] width 43 height 21
type input "170"
click at [193, 264] on input "checkbox" at bounding box center [193, 272] width 22 height 22
checkbox input "true"
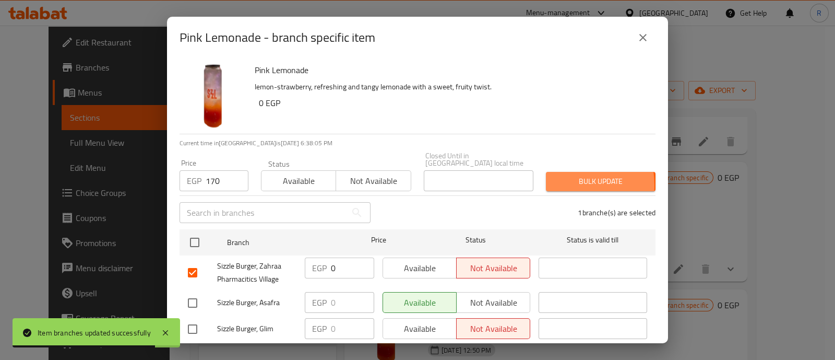
click at [554, 177] on span "Bulk update" at bounding box center [600, 181] width 93 height 13
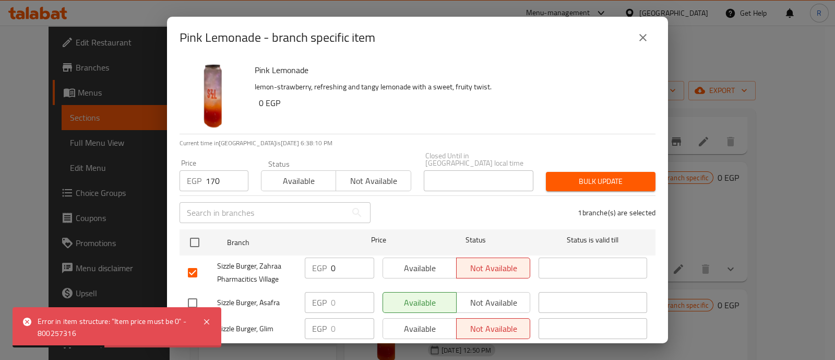
click at [336, 260] on input "0" at bounding box center [352, 267] width 43 height 21
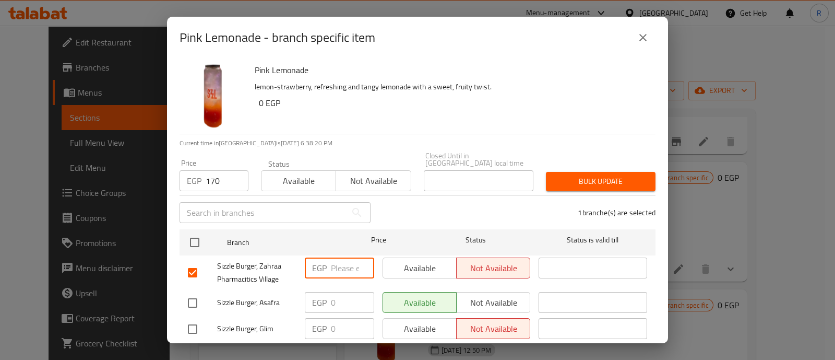
type input "0"
click at [563, 178] on span "Bulk update" at bounding box center [600, 181] width 93 height 13
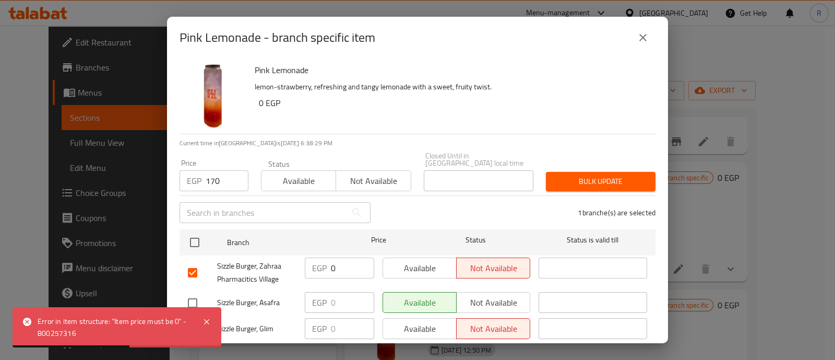
click at [554, 93] on div "Pink Lemonade lemon-strawberry, refreshing and tangy lemonade with a sweet, fru…" at bounding box center [450, 95] width 401 height 75
click at [642, 40] on icon "close" at bounding box center [643, 37] width 13 height 13
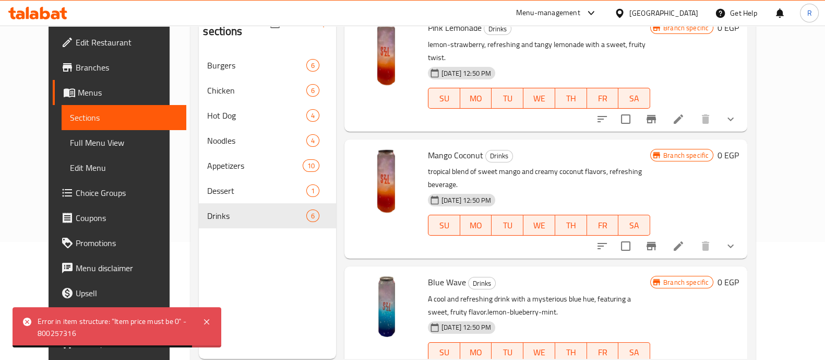
scroll to position [123, 0]
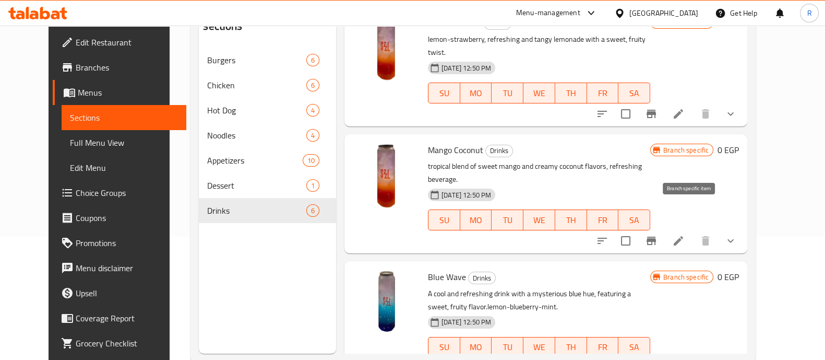
click at [656, 236] on icon "Branch-specific-item" at bounding box center [651, 240] width 9 height 8
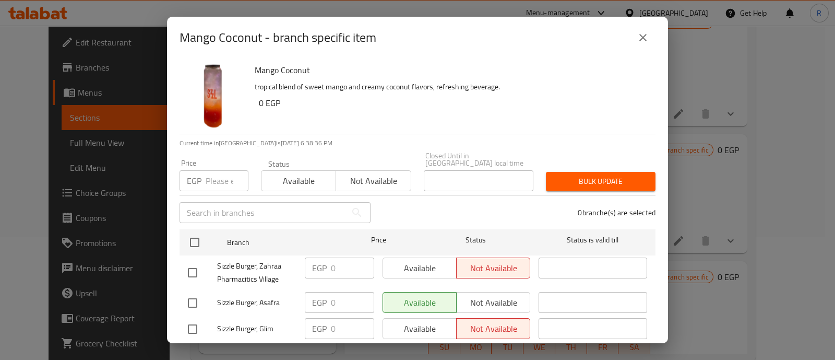
click at [212, 175] on input "number" at bounding box center [227, 180] width 43 height 21
type input "170"
click at [192, 269] on input "checkbox" at bounding box center [193, 272] width 22 height 22
checkbox input "true"
click at [570, 175] on span "Bulk update" at bounding box center [600, 181] width 93 height 13
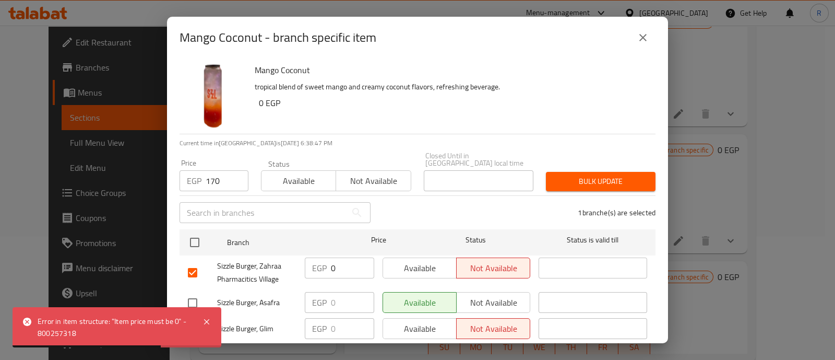
click at [334, 263] on input "0" at bounding box center [352, 267] width 43 height 21
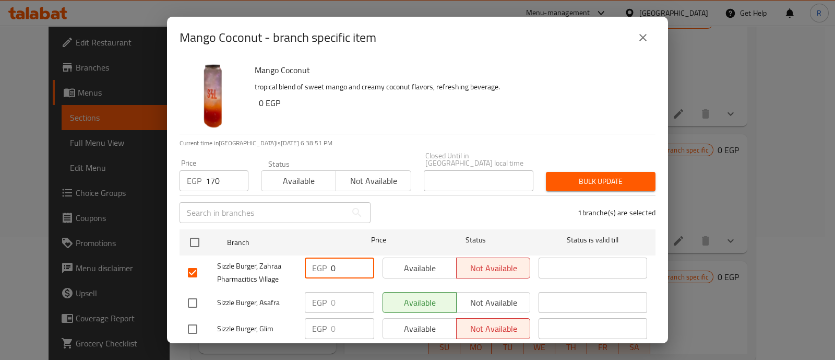
click at [222, 178] on input "170" at bounding box center [227, 180] width 43 height 21
click at [560, 177] on span "Bulk update" at bounding box center [600, 181] width 93 height 13
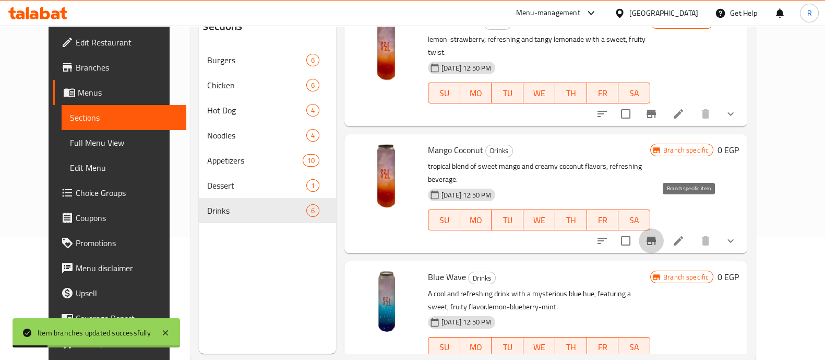
click at [658, 234] on icon "Branch-specific-item" at bounding box center [651, 240] width 13 height 13
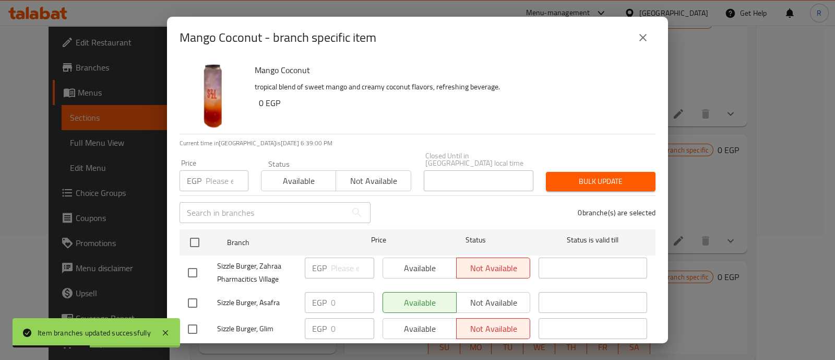
click at [218, 170] on input "number" at bounding box center [227, 180] width 43 height 21
type input "170"
click at [196, 264] on input "checkbox" at bounding box center [193, 272] width 22 height 22
checkbox input "true"
click at [586, 176] on span "Bulk update" at bounding box center [600, 181] width 93 height 13
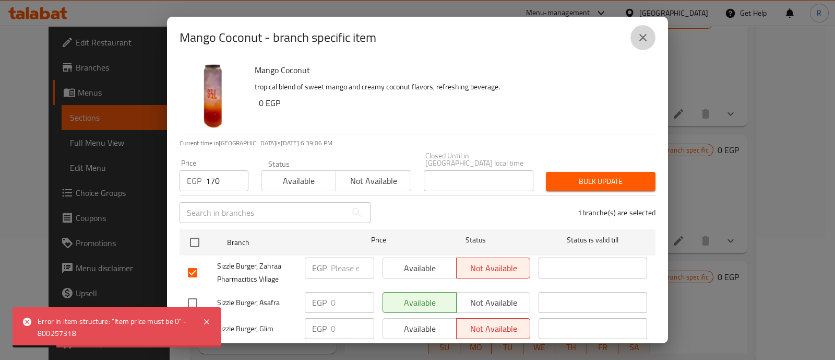
click at [640, 34] on icon "close" at bounding box center [642, 37] width 7 height 7
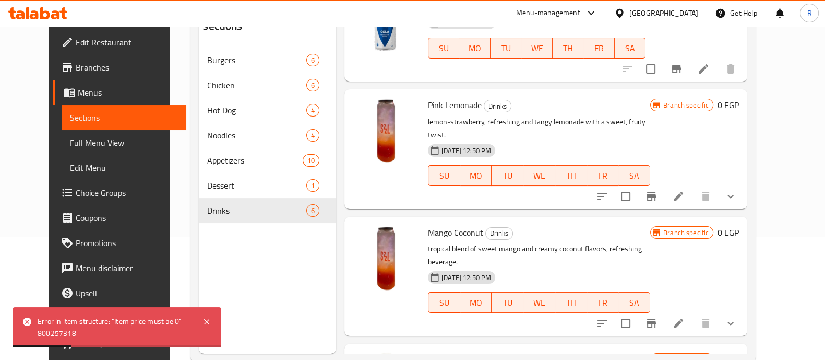
scroll to position [264, 0]
click at [658, 191] on icon "Branch-specific-item" at bounding box center [651, 197] width 13 height 13
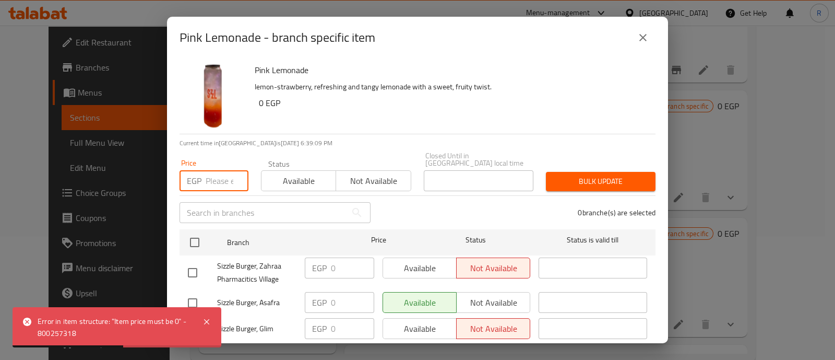
click at [210, 176] on input "number" at bounding box center [227, 180] width 43 height 21
type input "170"
click at [190, 267] on input "checkbox" at bounding box center [193, 272] width 22 height 22
checkbox input "true"
click at [569, 179] on span "Bulk update" at bounding box center [600, 181] width 93 height 13
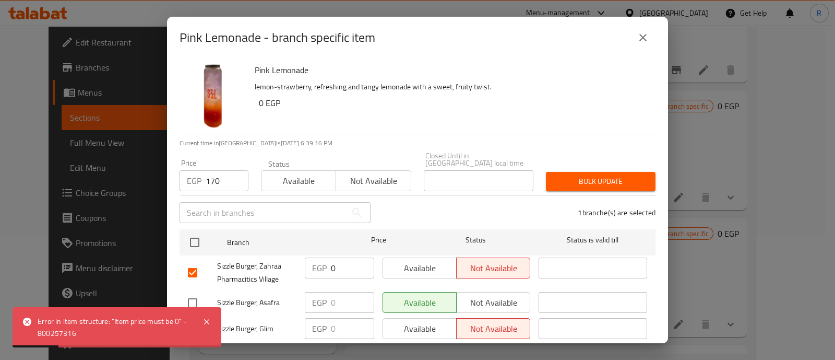
click at [643, 33] on icon "close" at bounding box center [643, 37] width 13 height 13
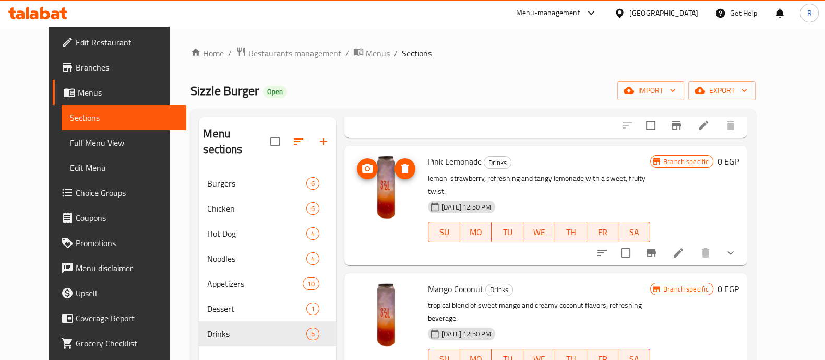
scroll to position [347, 0]
